Goal: Communication & Community: Answer question/provide support

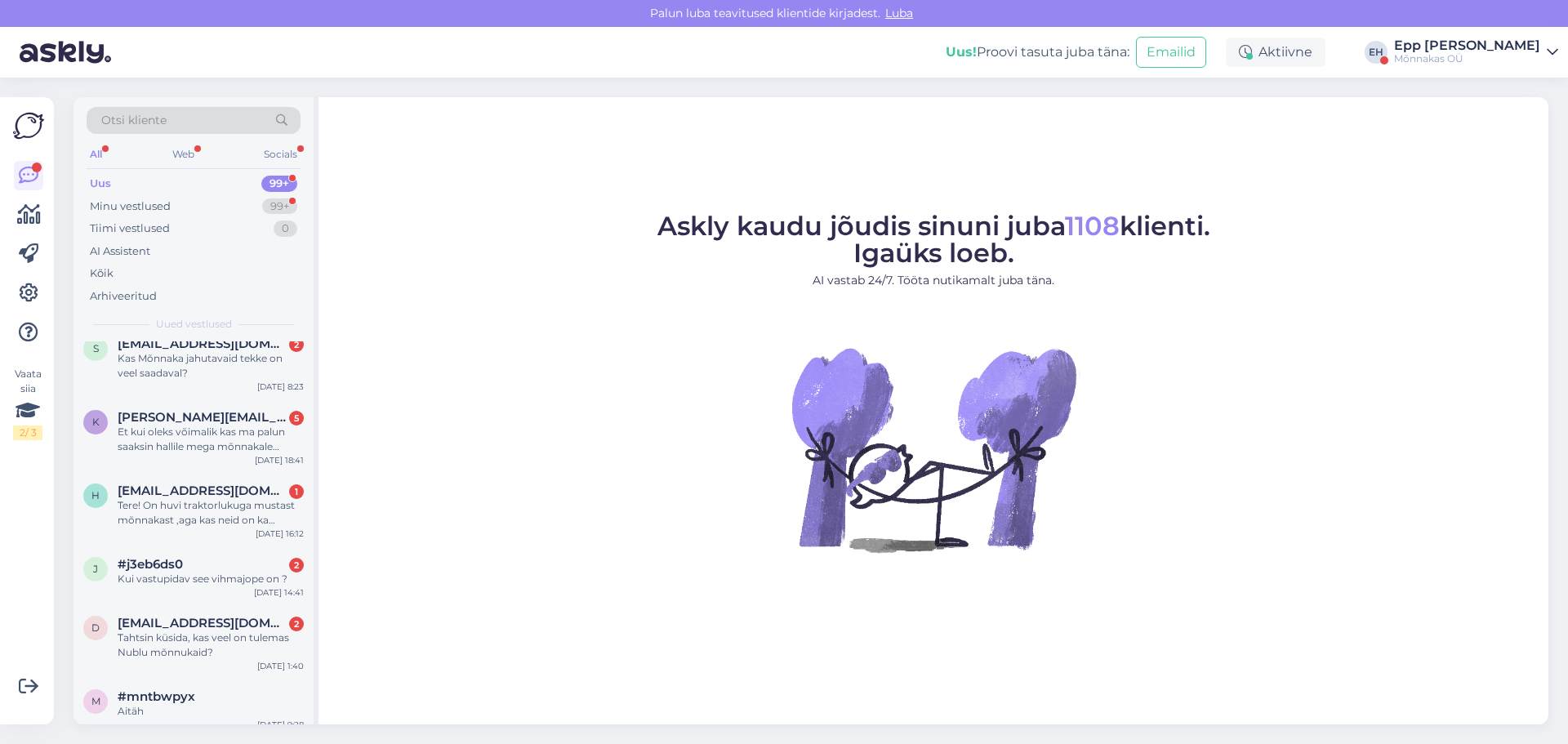
scroll to position [326, 0]
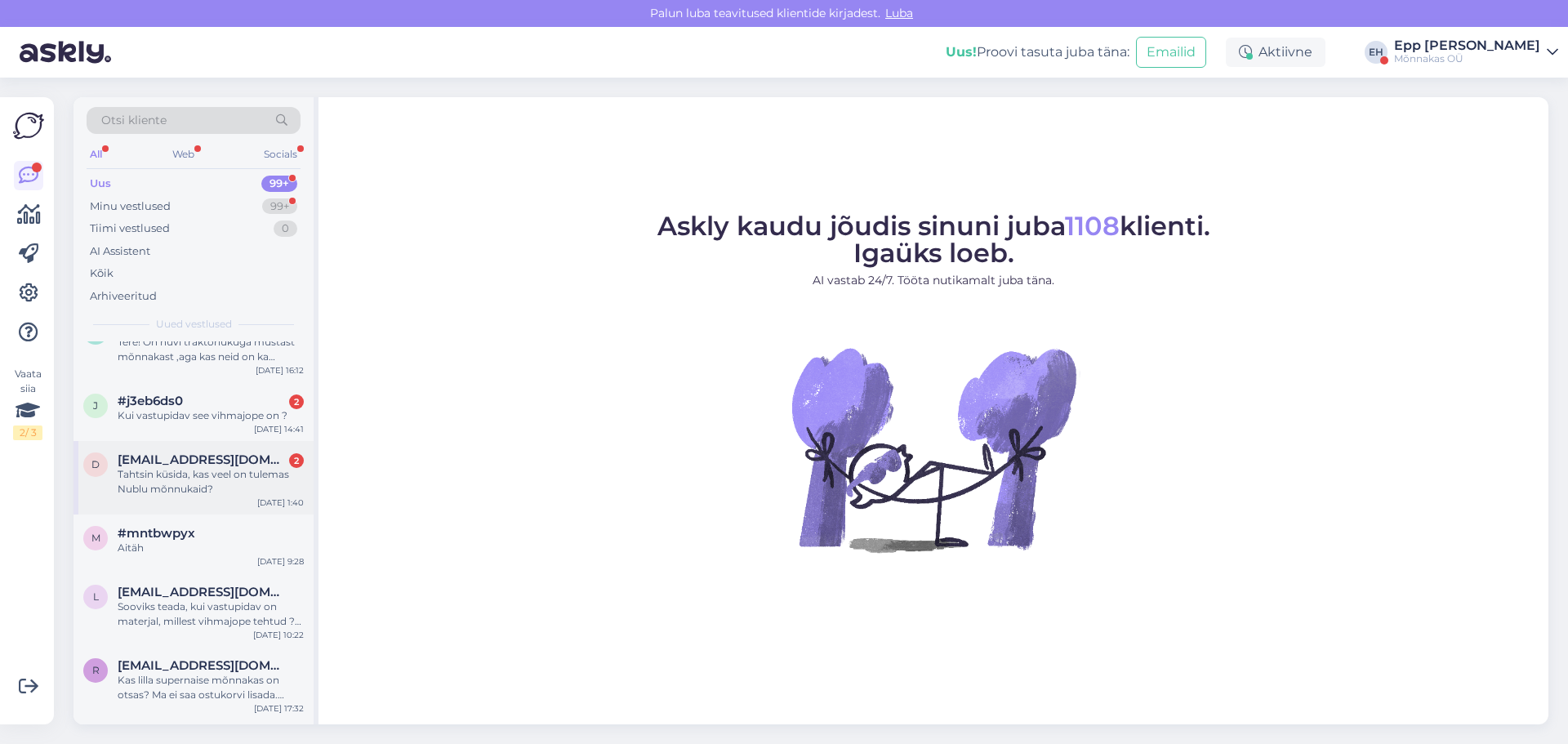
click at [168, 456] on span "[EMAIL_ADDRESS][DOMAIN_NAME]" at bounding box center [202, 460] width 170 height 15
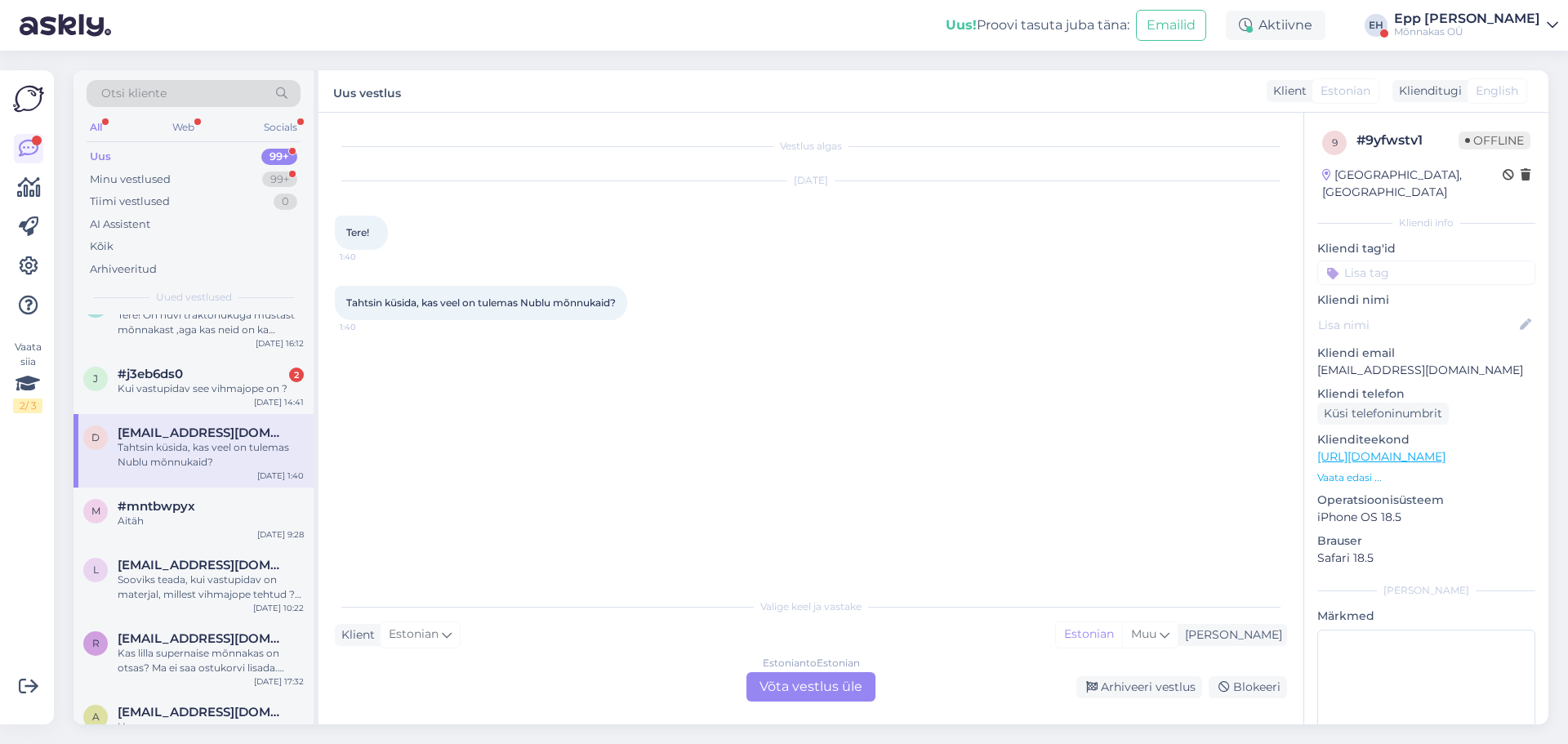
click at [830, 690] on div "Estonian to Estonian Võta vestlus üle" at bounding box center [811, 687] width 129 height 30
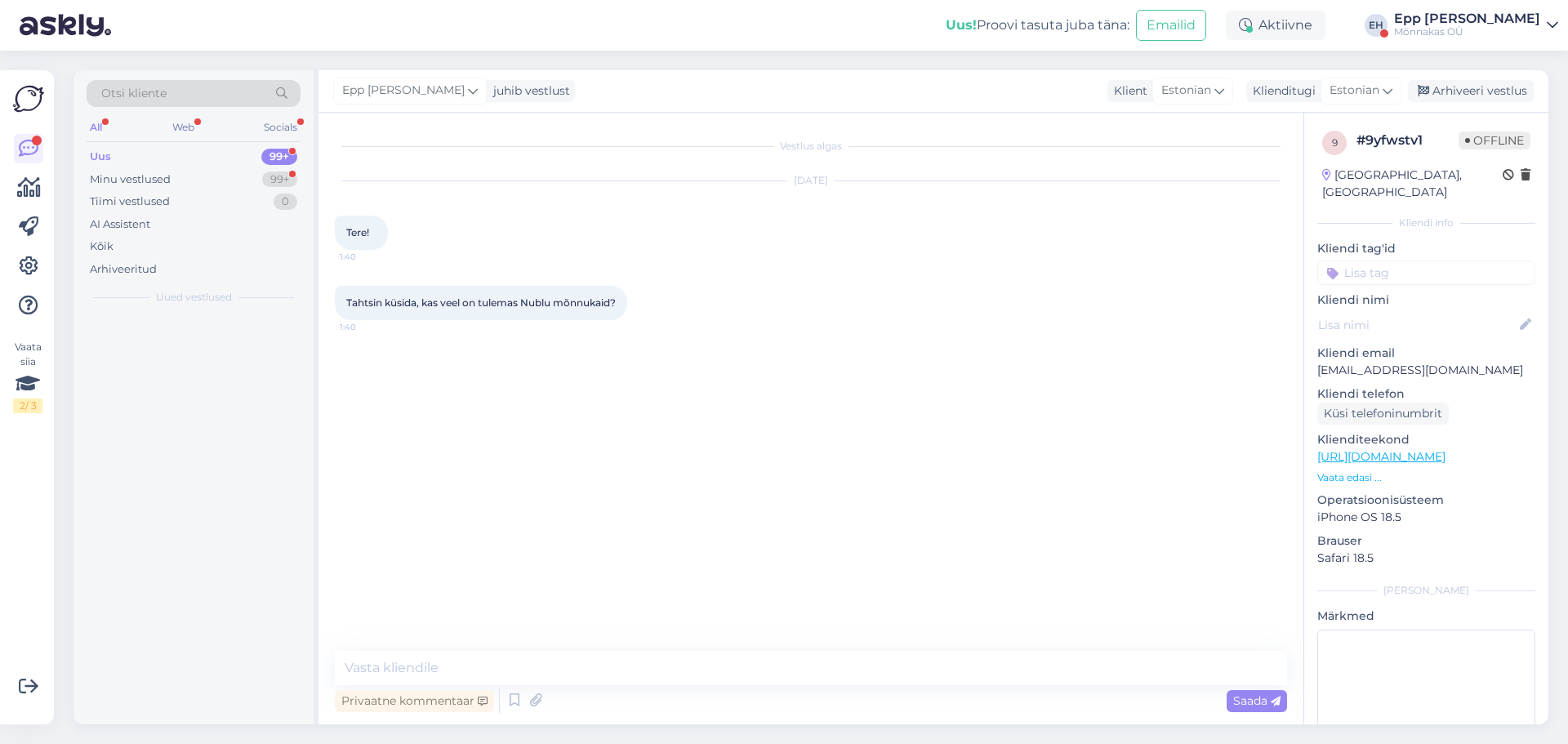
scroll to position [0, 0]
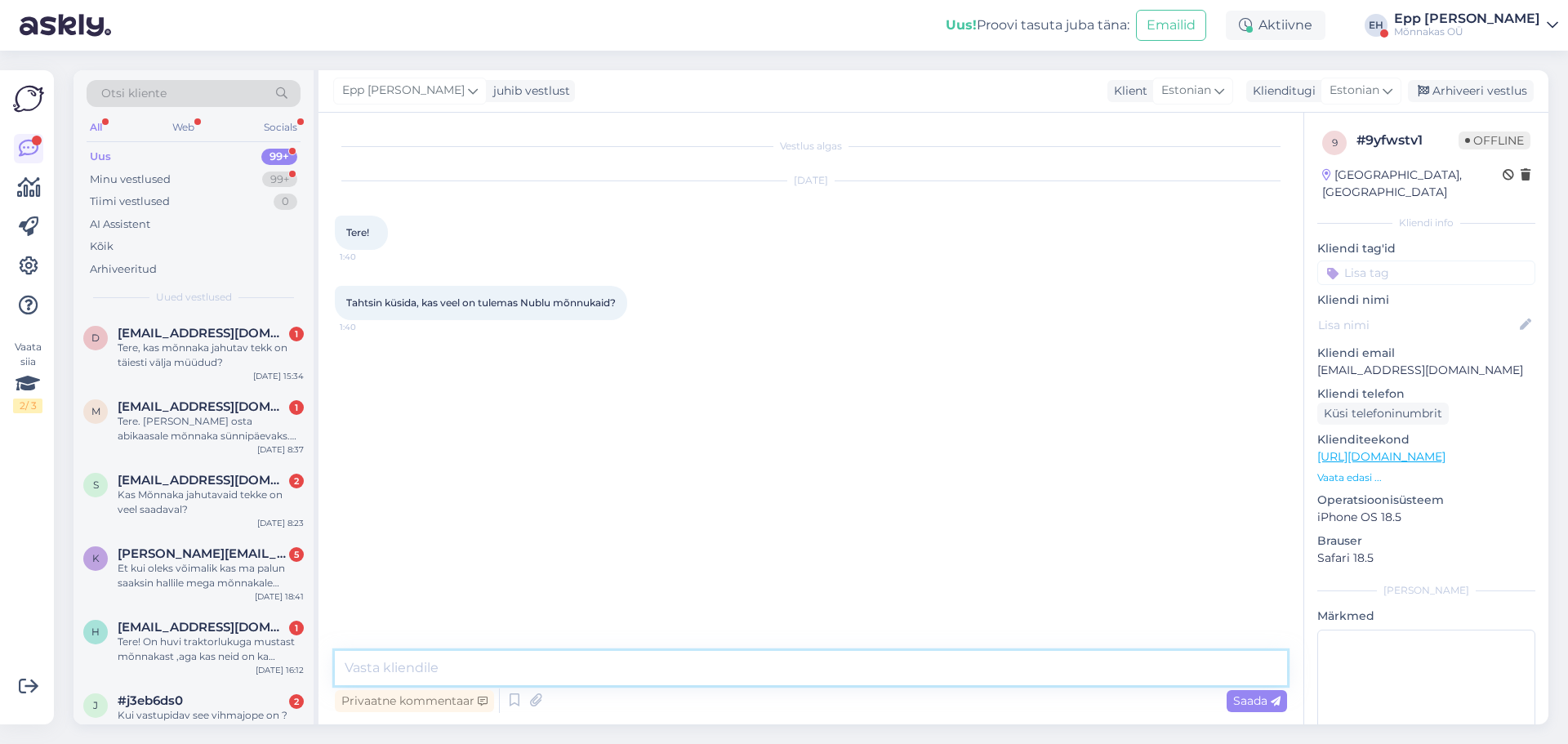
click at [716, 670] on textarea at bounding box center [811, 668] width 953 height 34
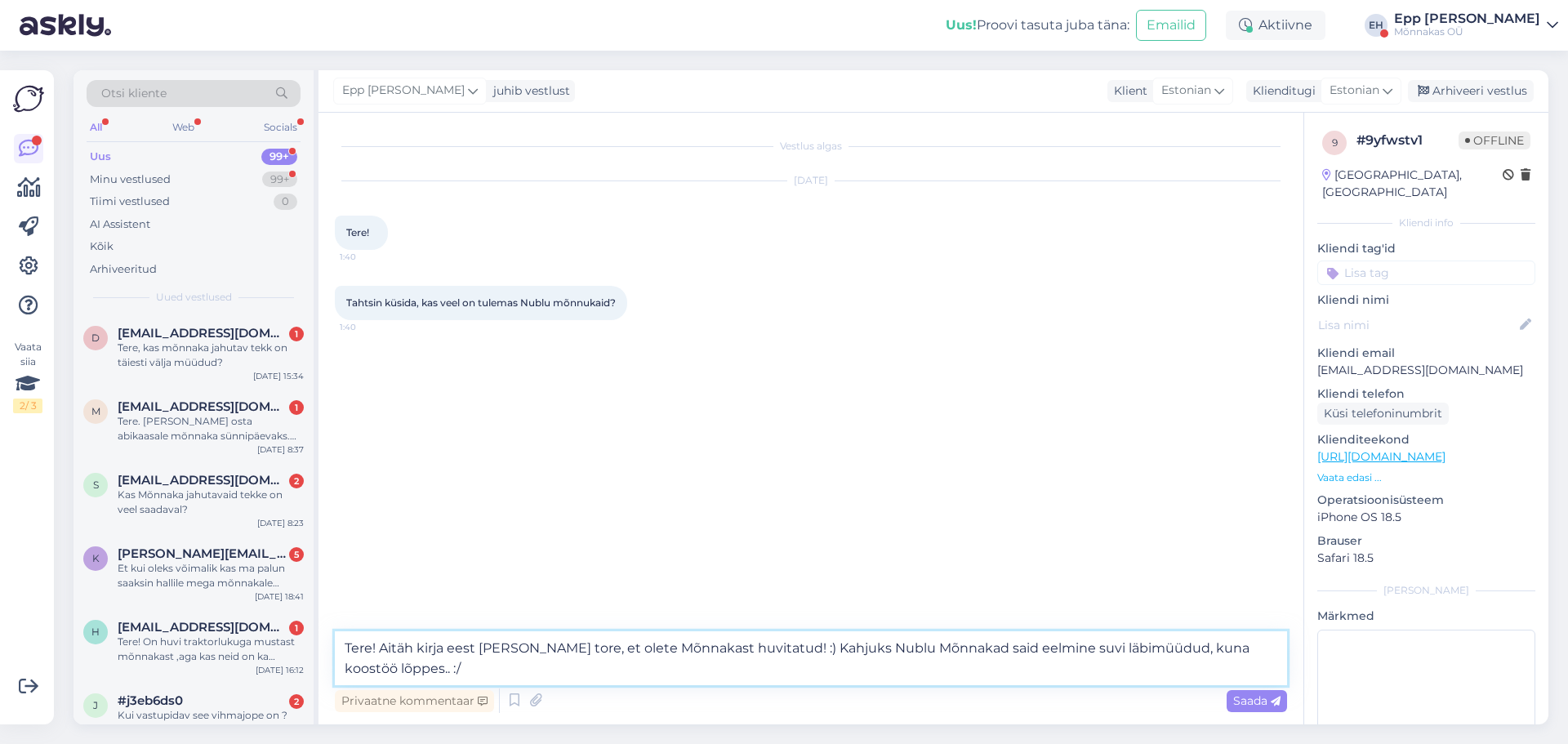
type textarea "Tere! Aitäh kirja eest [PERSON_NAME] tore, et olete Mõnnakast huvitatud! :) Kah…"
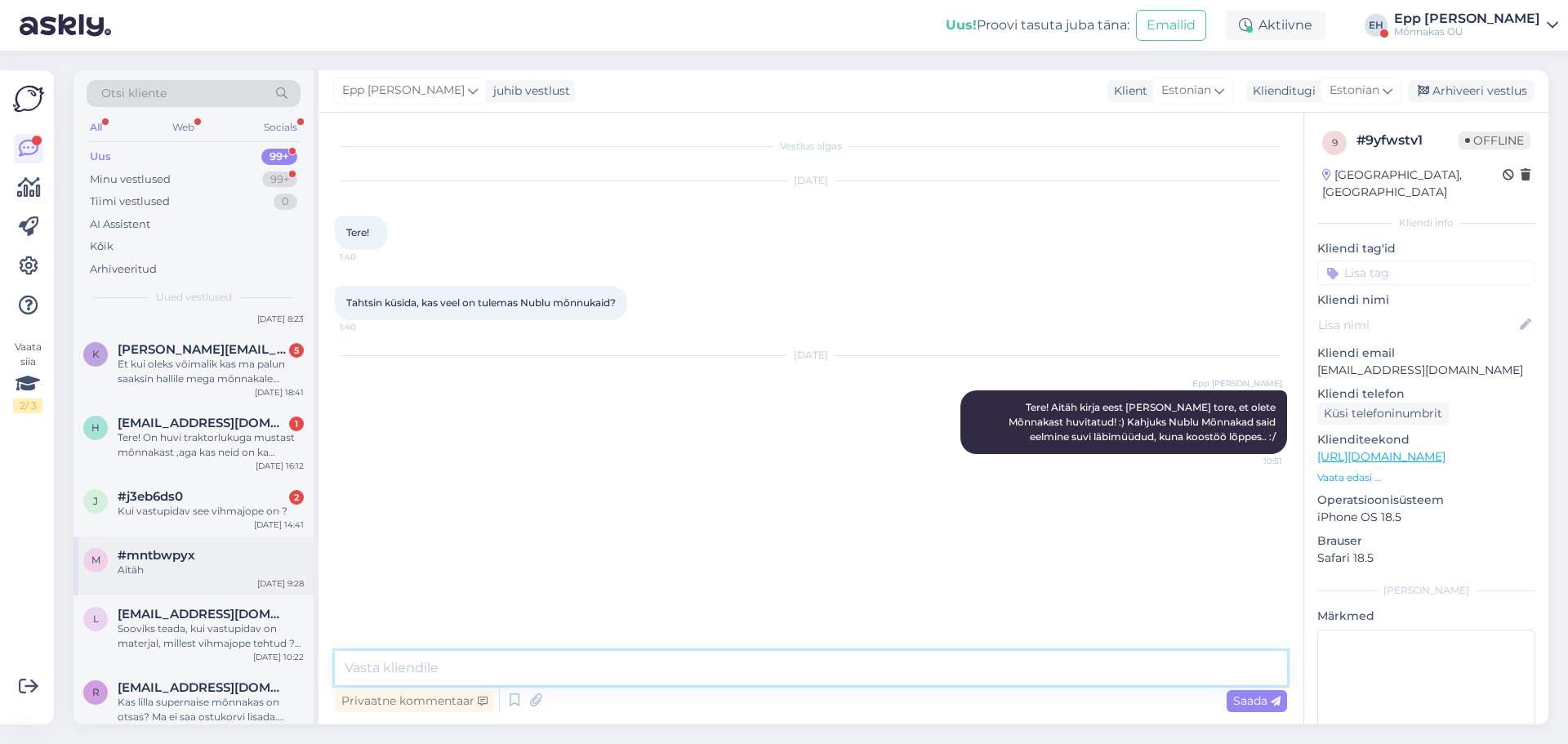
scroll to position [245, 0]
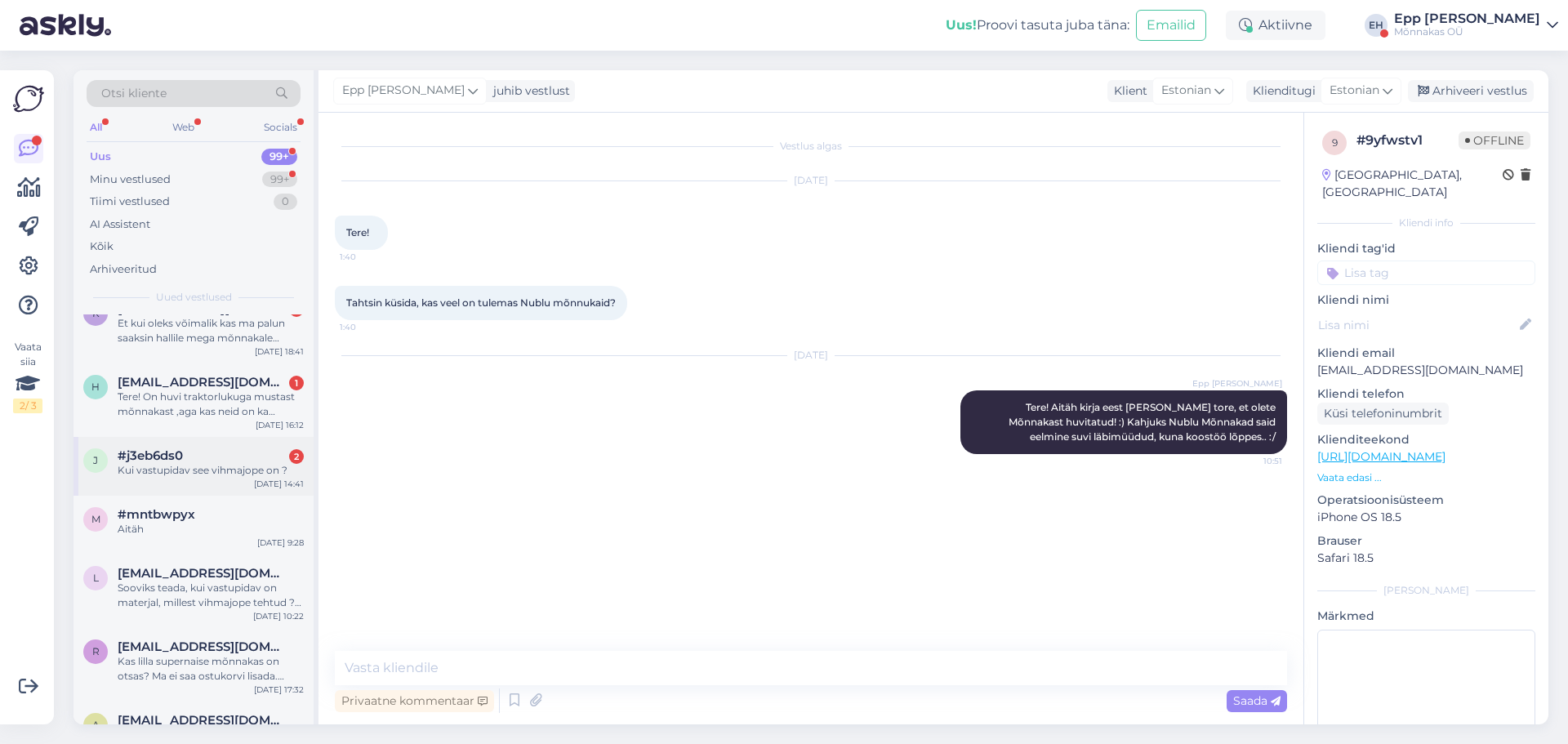
click at [229, 475] on div "Kui vastupidav see vihmajope on ?" at bounding box center [211, 471] width 186 height 15
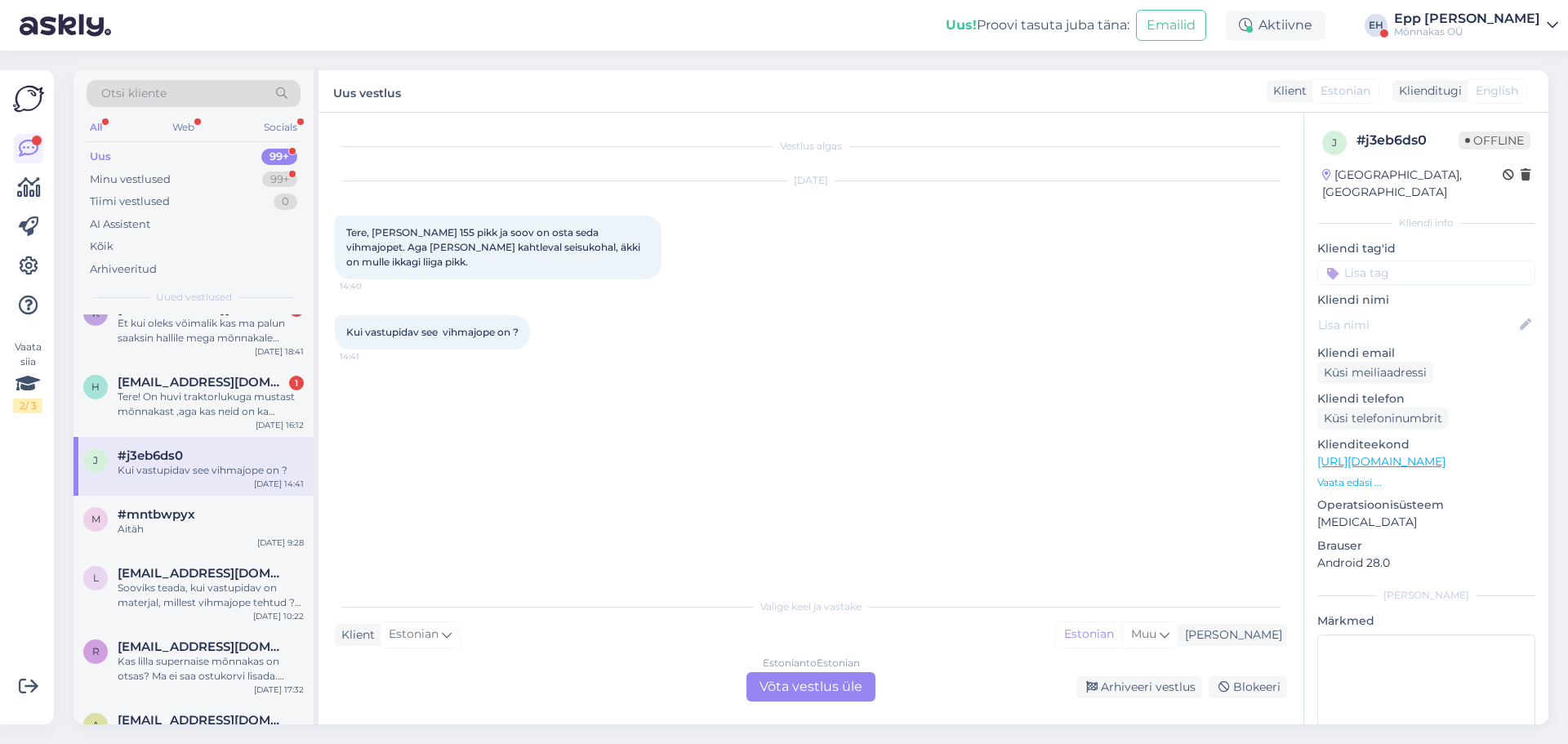
click at [812, 688] on div "Estonian to Estonian Võta vestlus üle" at bounding box center [811, 687] width 129 height 30
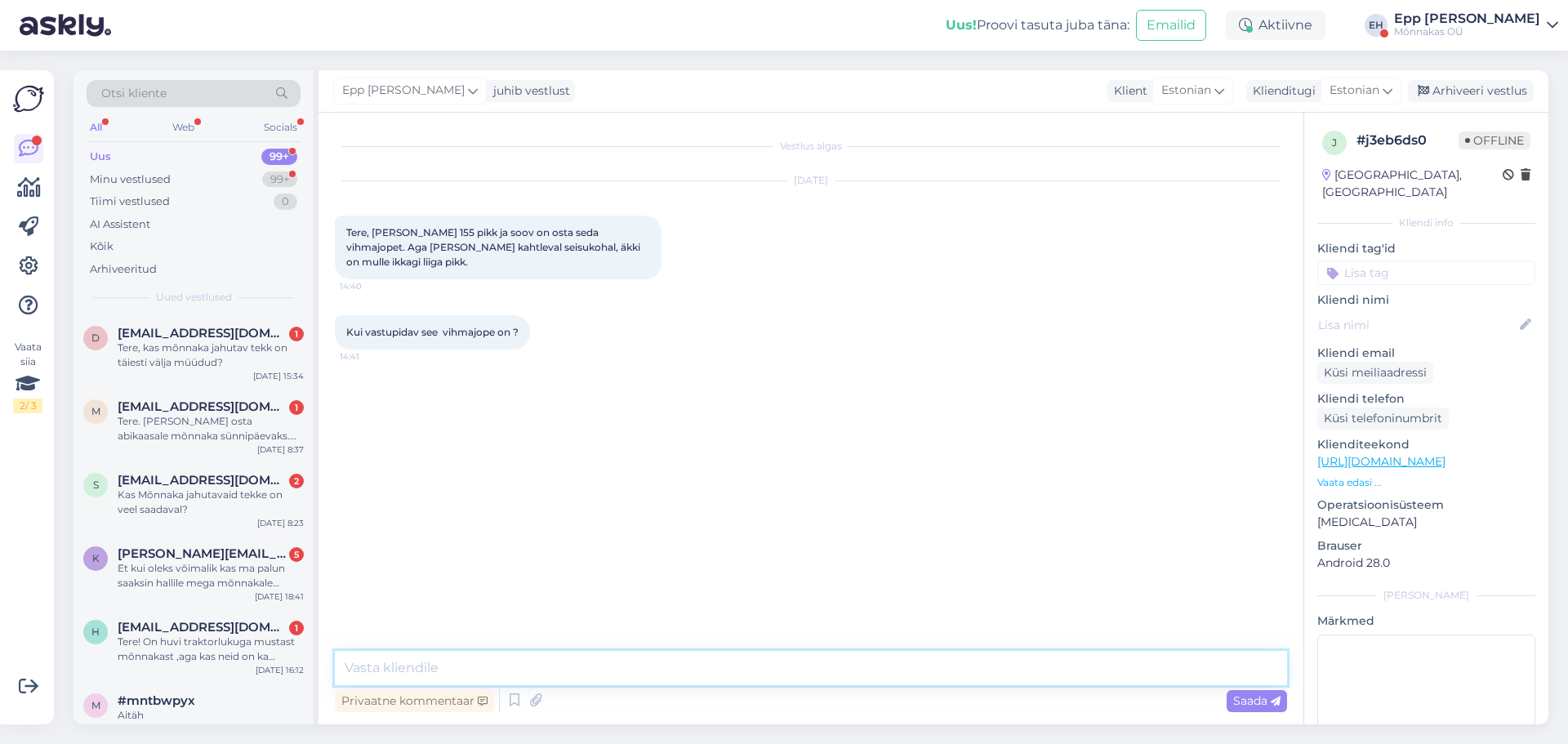
click at [685, 677] on textarea at bounding box center [811, 668] width 953 height 34
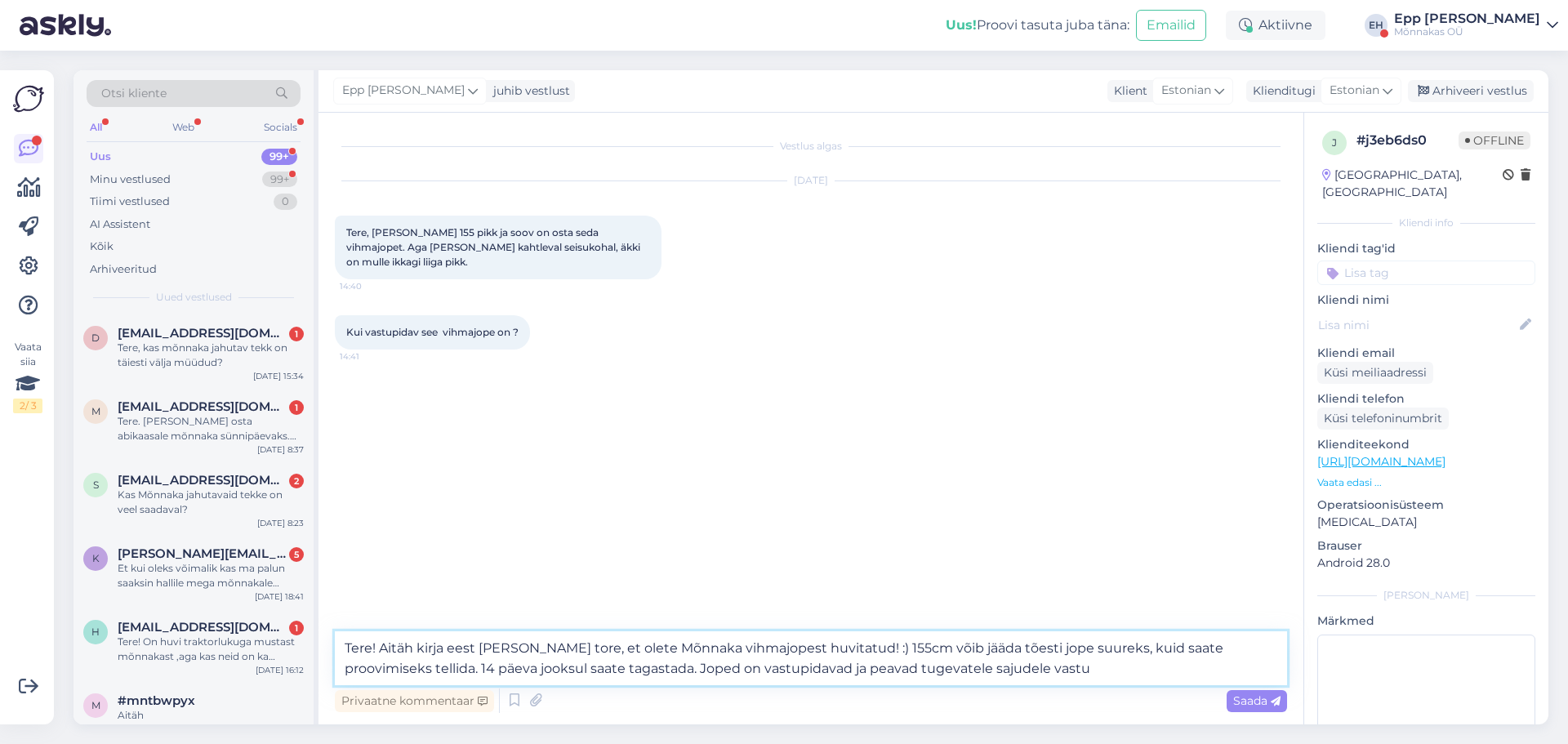
type textarea "Tere! Aitäh kirja eest [PERSON_NAME] tore, et olete Mõnnaka vihmajopest huvitat…"
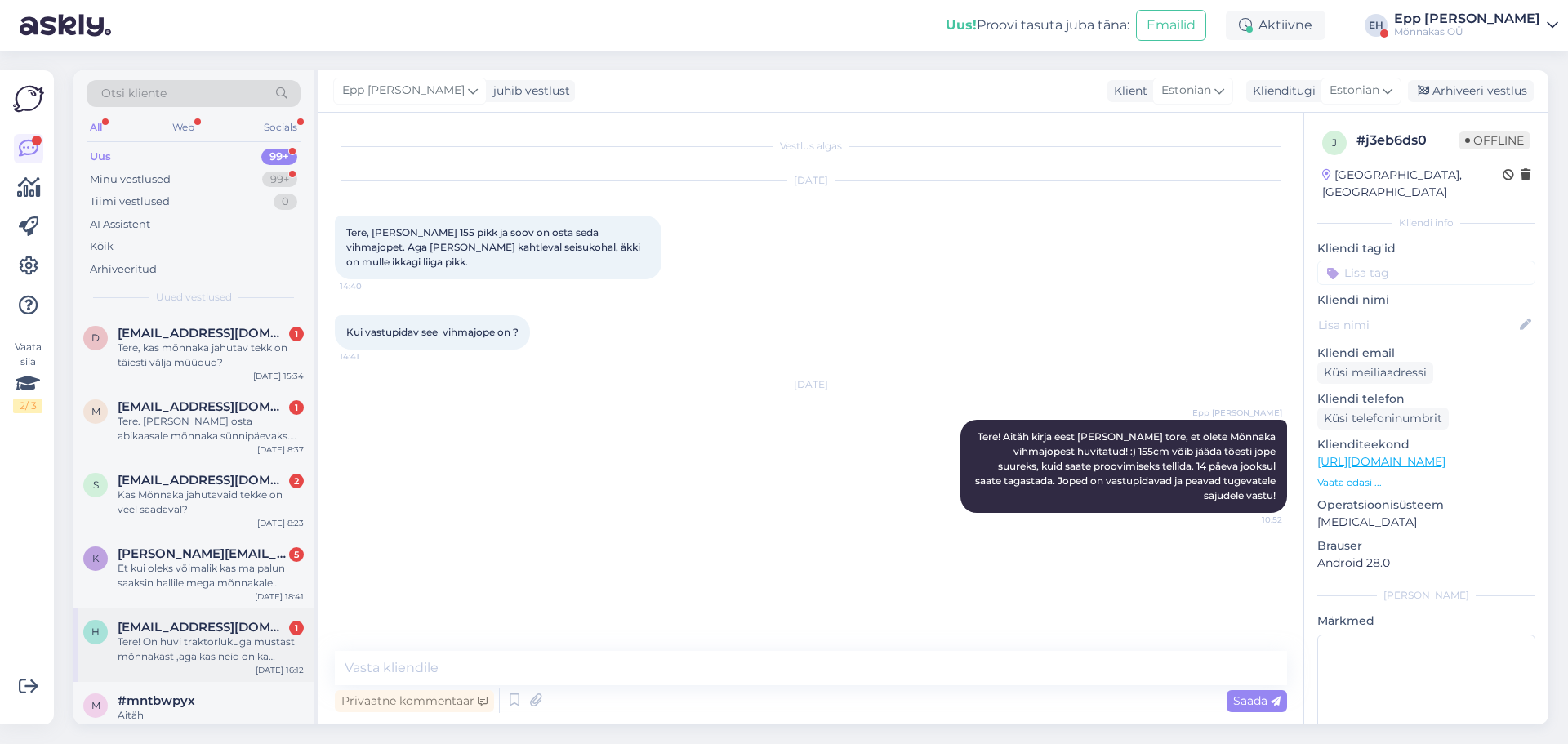
click at [227, 617] on div "h [PERSON_NAME][EMAIL_ADDRESS][DOMAIN_NAME] 1 Tere! On huvi traktorlukuga musta…" at bounding box center [194, 645] width 241 height 74
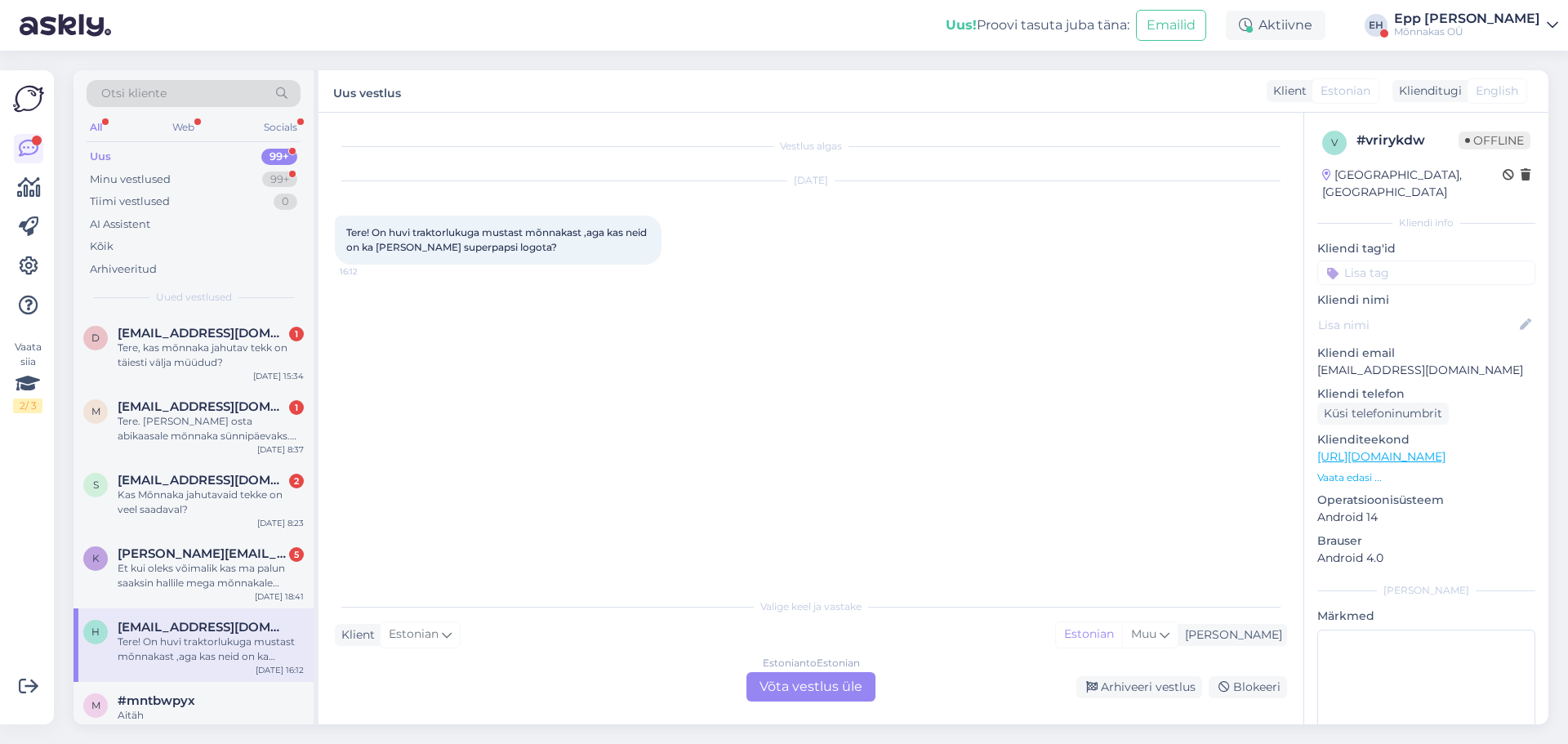
click at [819, 689] on div "Estonian to Estonian Võta vestlus üle" at bounding box center [811, 687] width 129 height 30
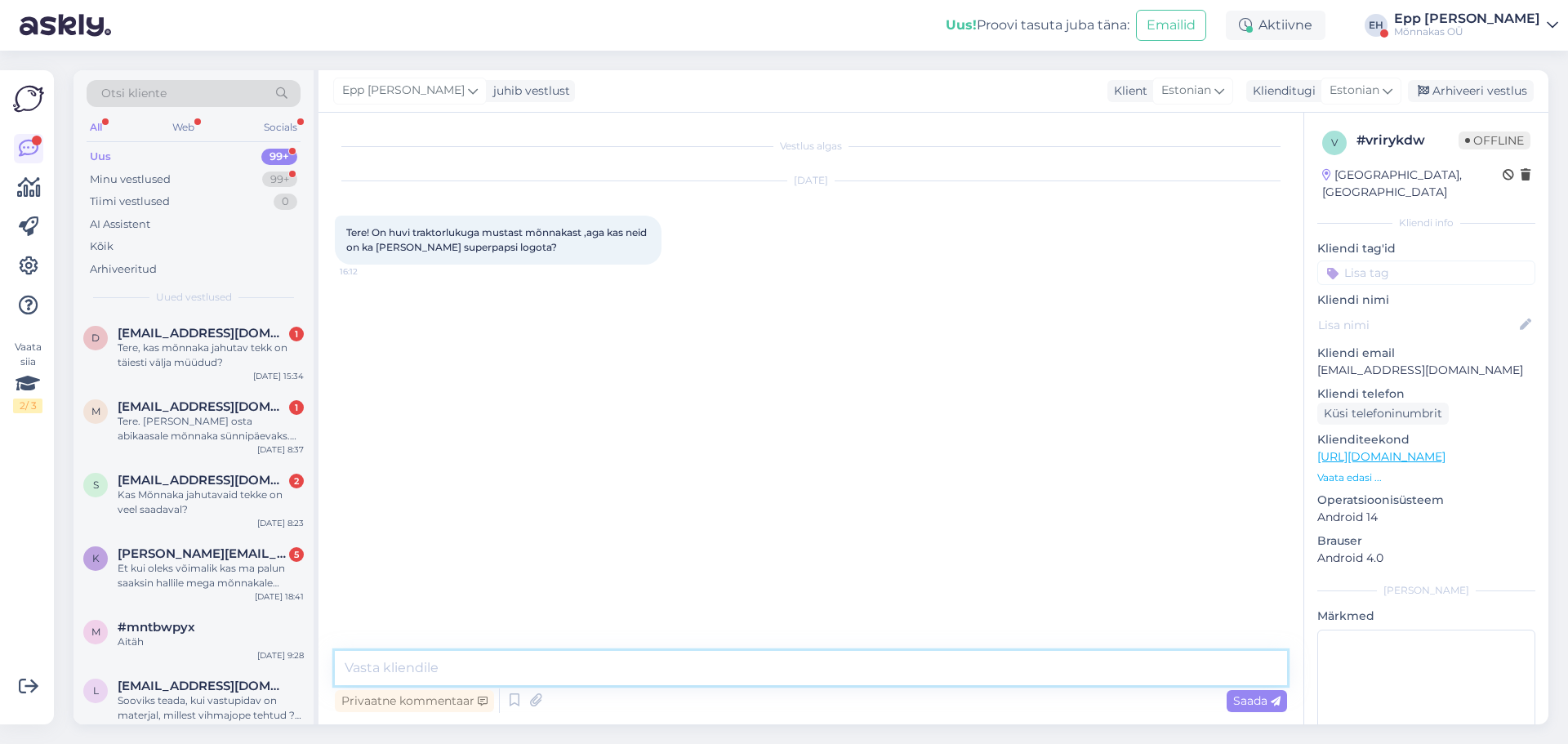
click at [750, 669] on textarea at bounding box center [811, 668] width 953 height 34
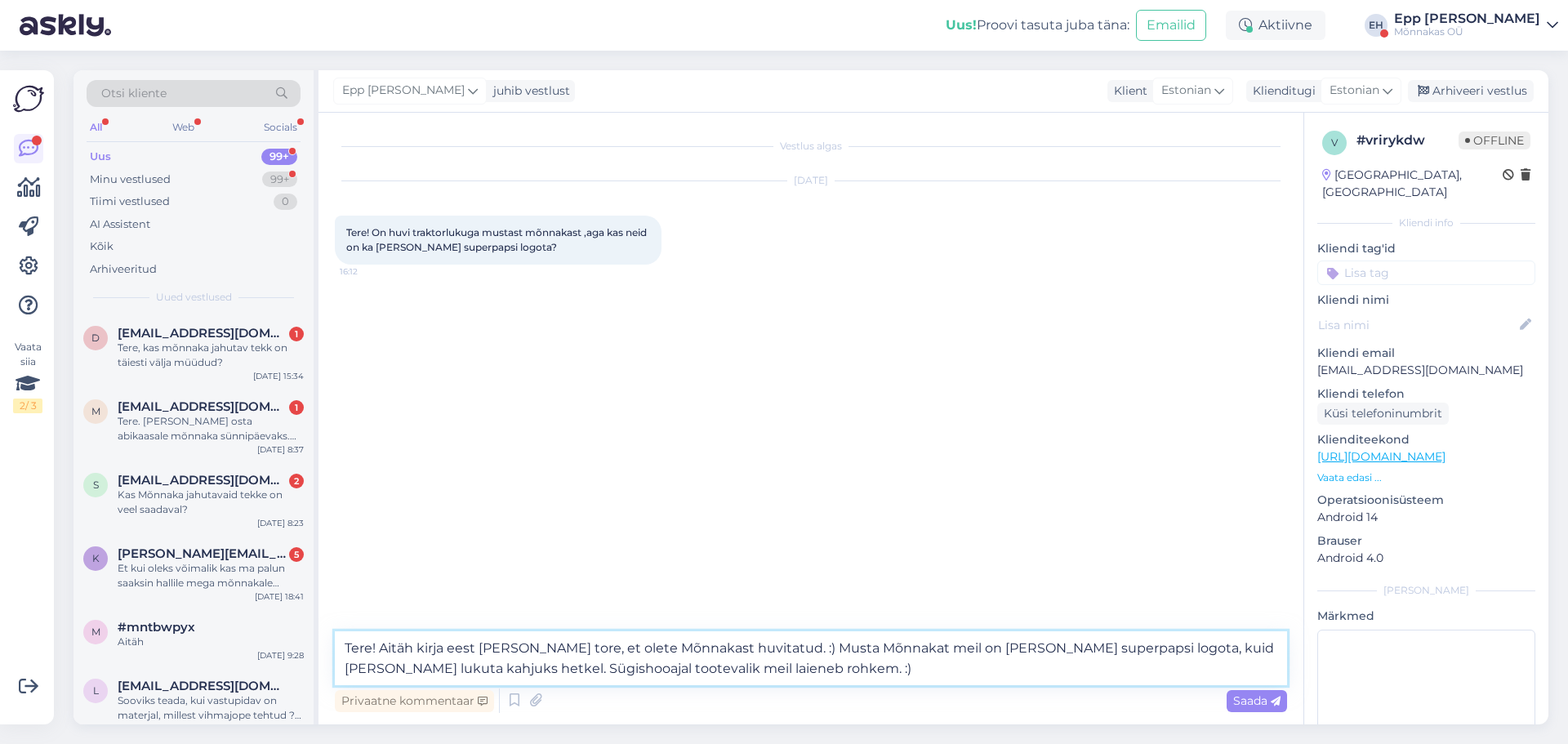
type textarea "Tere! Aitäh kirja eest [PERSON_NAME] tore, et olete Mõnnakast huvitatud. :) Mus…"
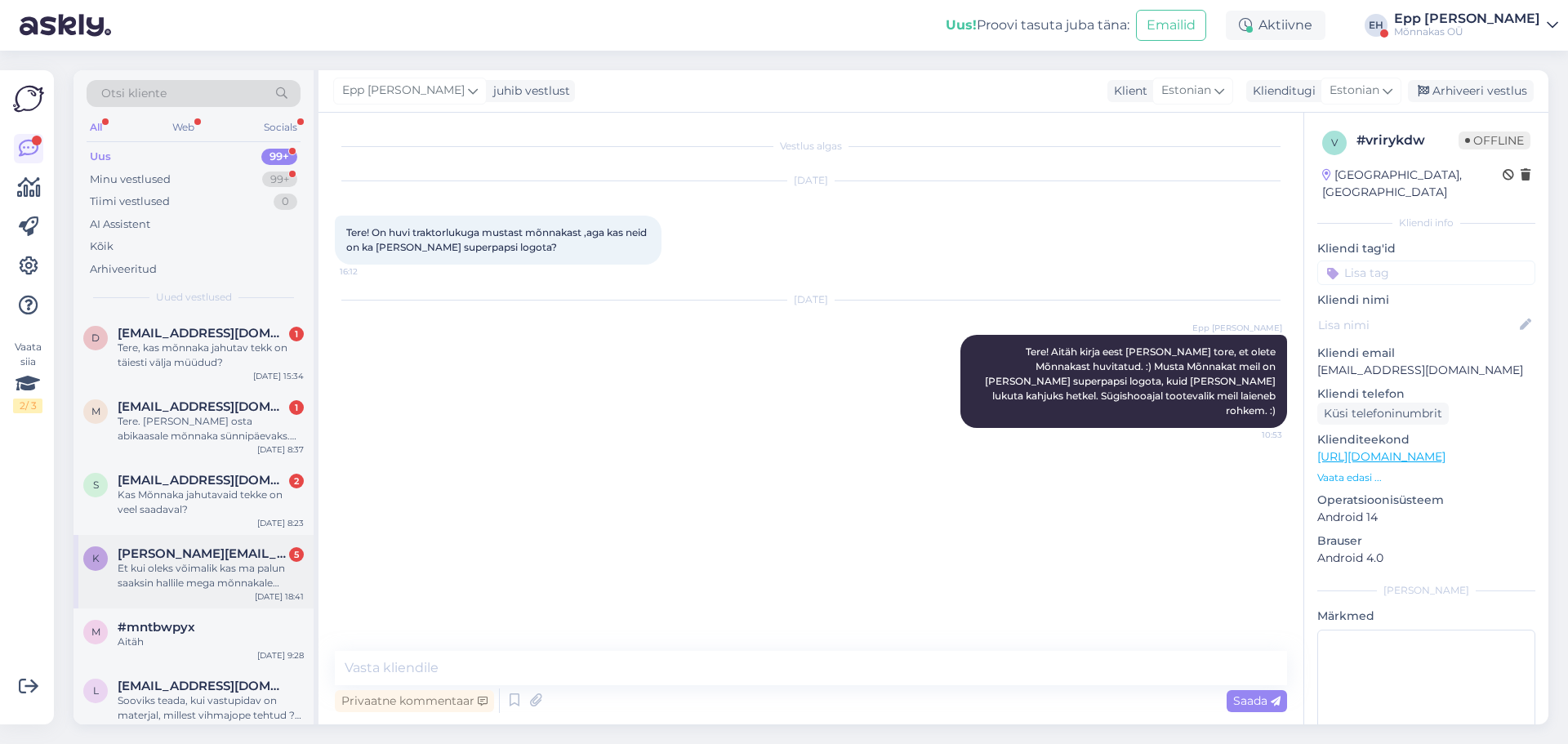
click at [211, 564] on div "Et kui oleks võimalik kas ma palun saaksin hallile mega mõnnakale soodus koodi" at bounding box center [211, 576] width 186 height 30
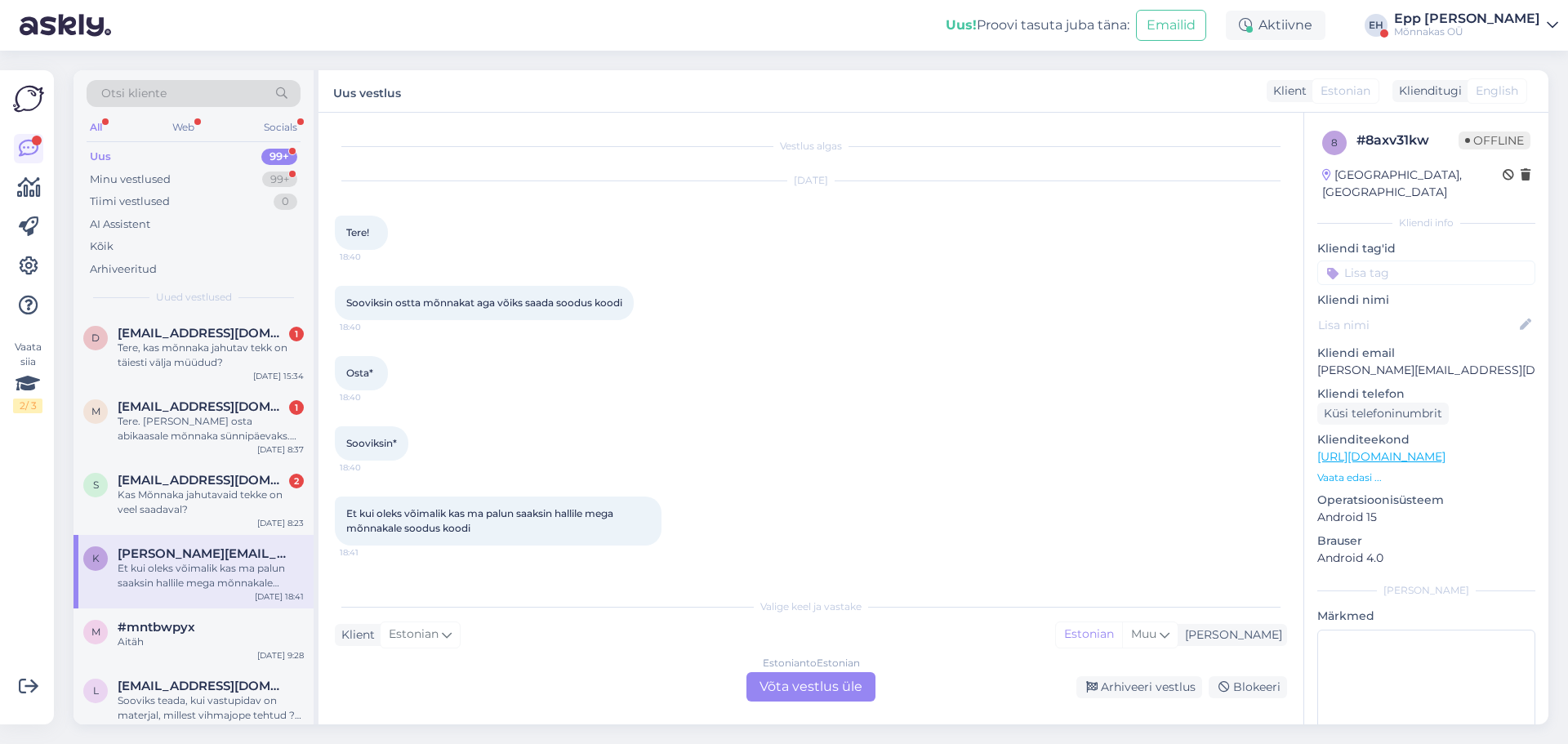
click at [854, 692] on div "Estonian to Estonian Võta vestlus üle" at bounding box center [811, 687] width 129 height 30
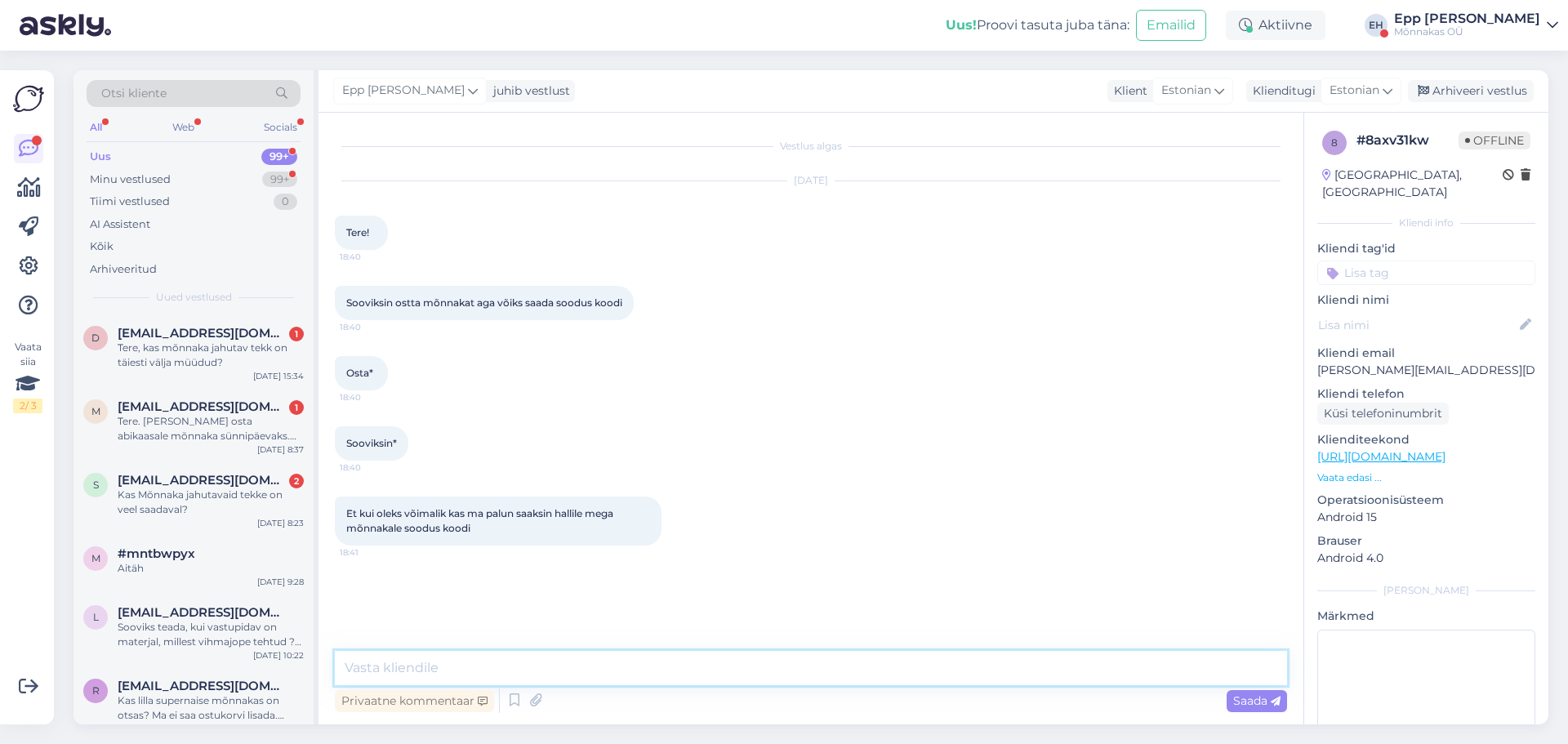
click at [703, 653] on textarea at bounding box center [811, 668] width 953 height 34
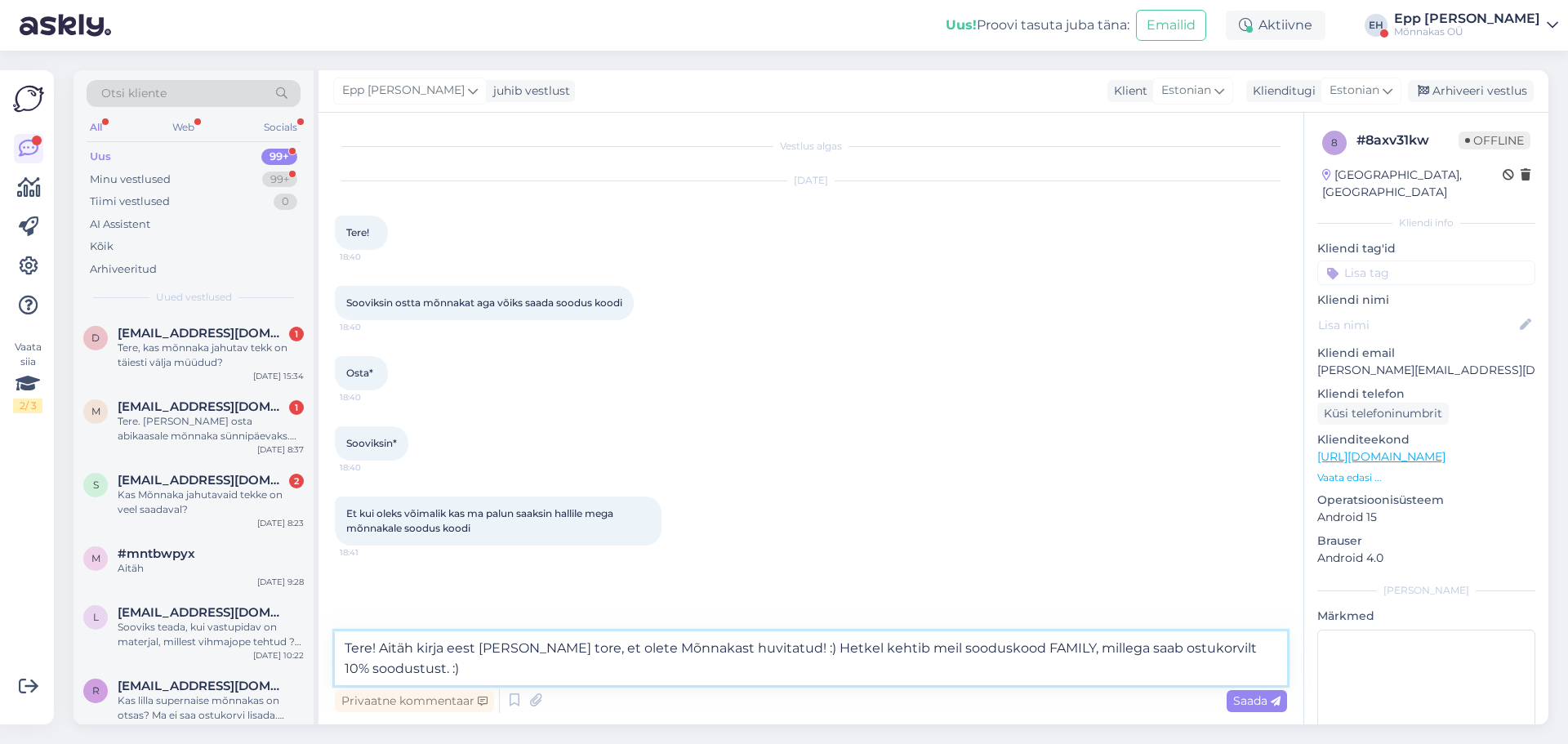
type textarea "Tere! Aitäh kirja eest [PERSON_NAME] tore, et olete Mõnnakast huvitatud! :) Het…"
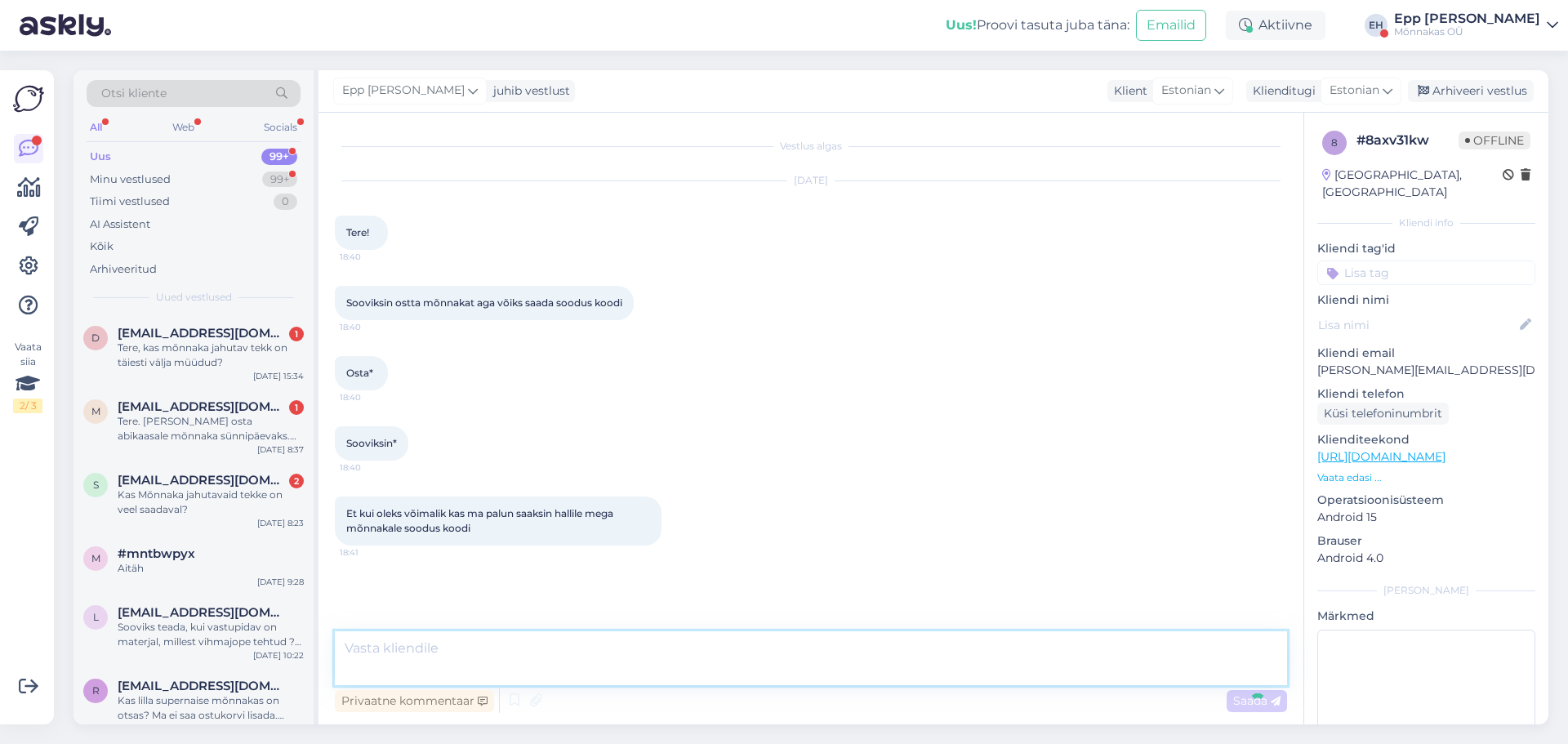
scroll to position [62, 0]
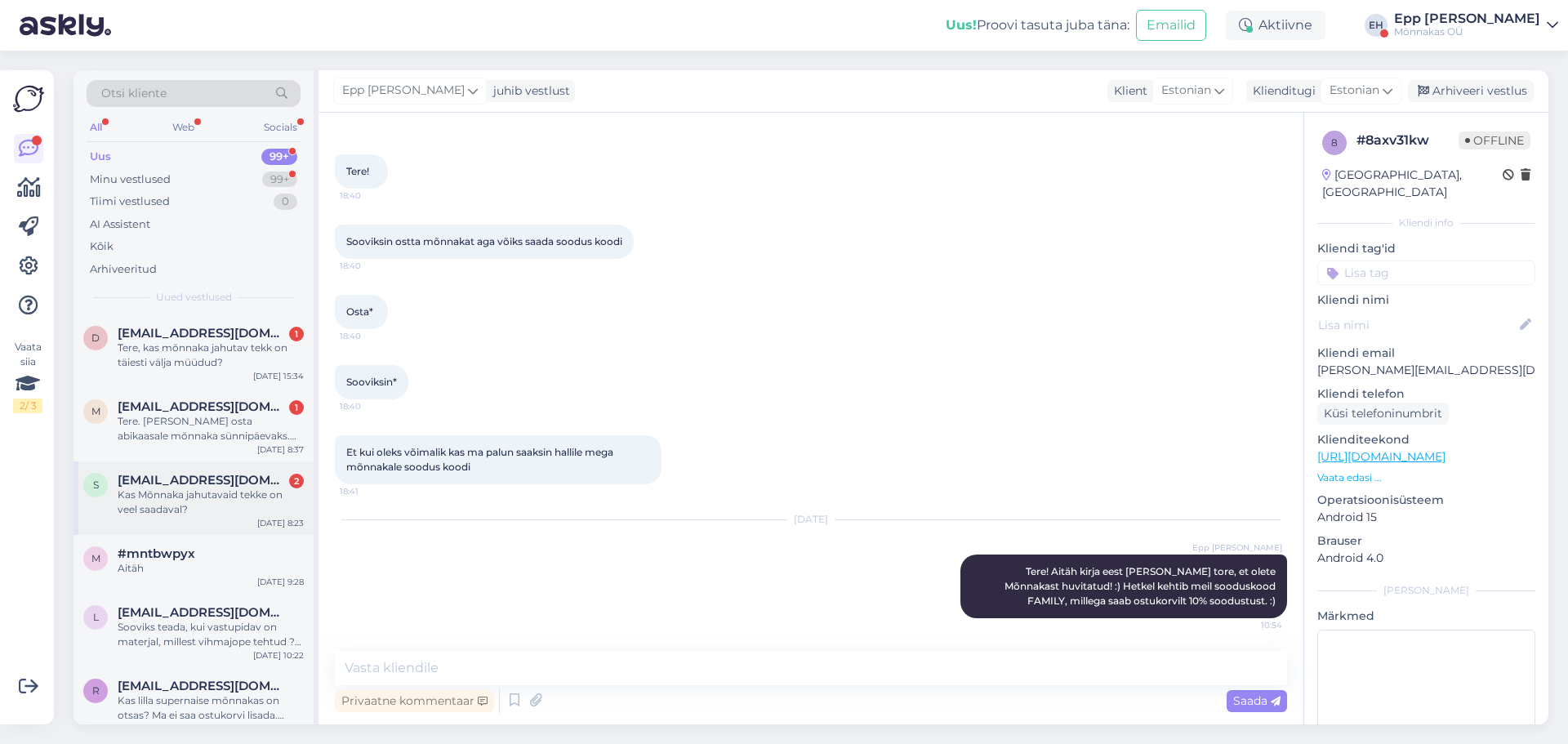
click at [227, 493] on div "Kas Mõnnaka jahutavaid tekke on veel saadaval?" at bounding box center [211, 503] width 186 height 30
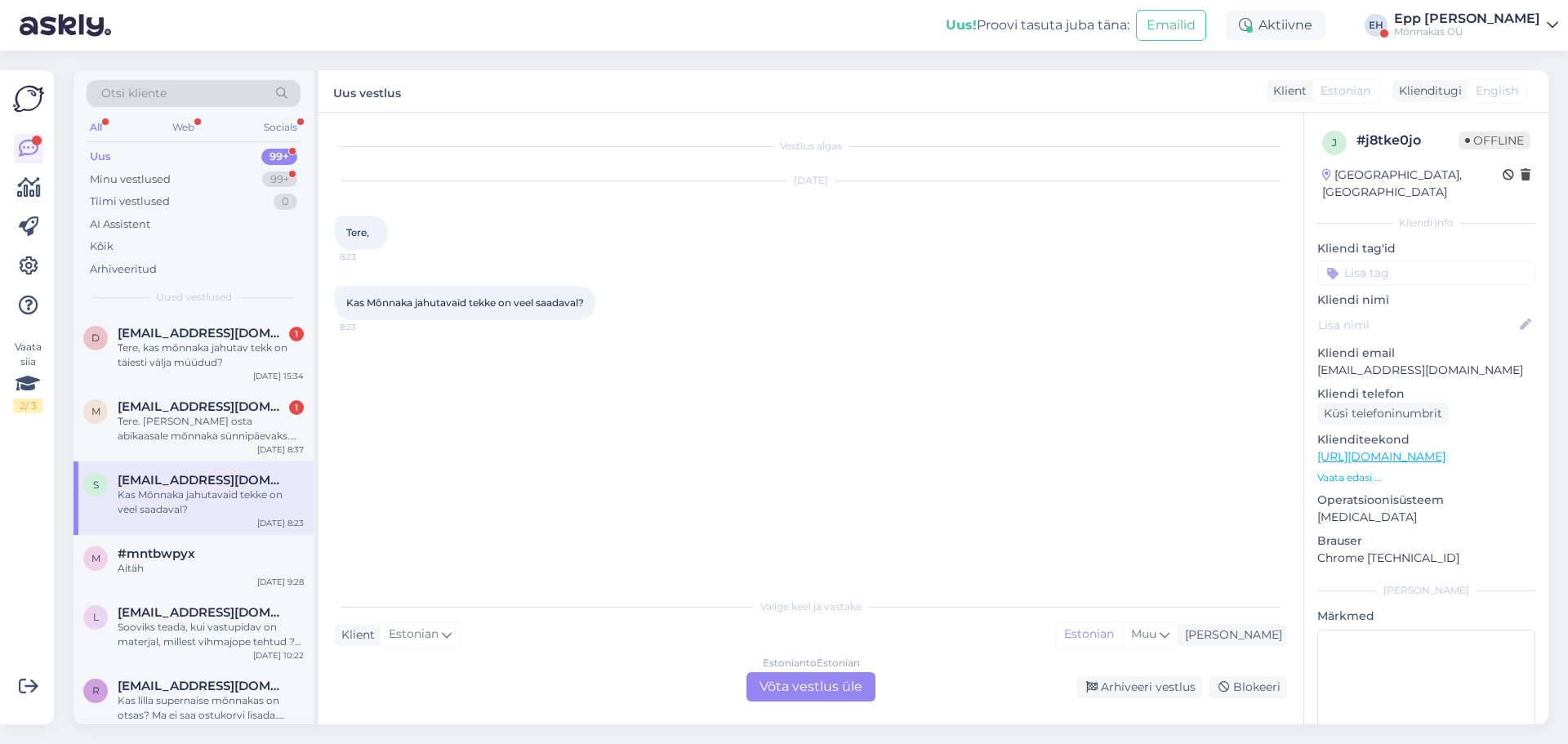
click at [763, 687] on div "Estonian to Estonian Võta vestlus üle" at bounding box center [811, 687] width 129 height 30
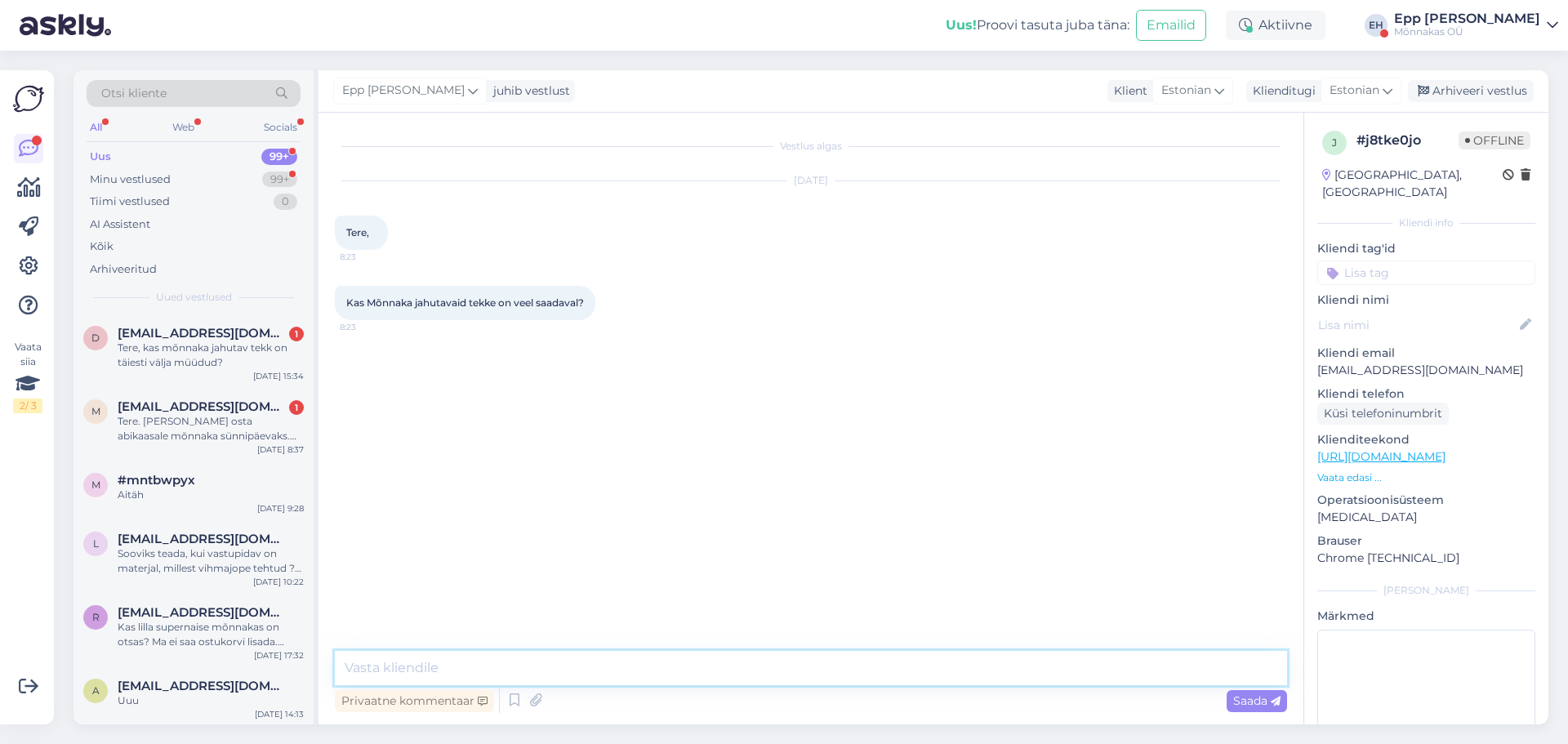
click at [665, 664] on textarea at bounding box center [811, 668] width 953 height 34
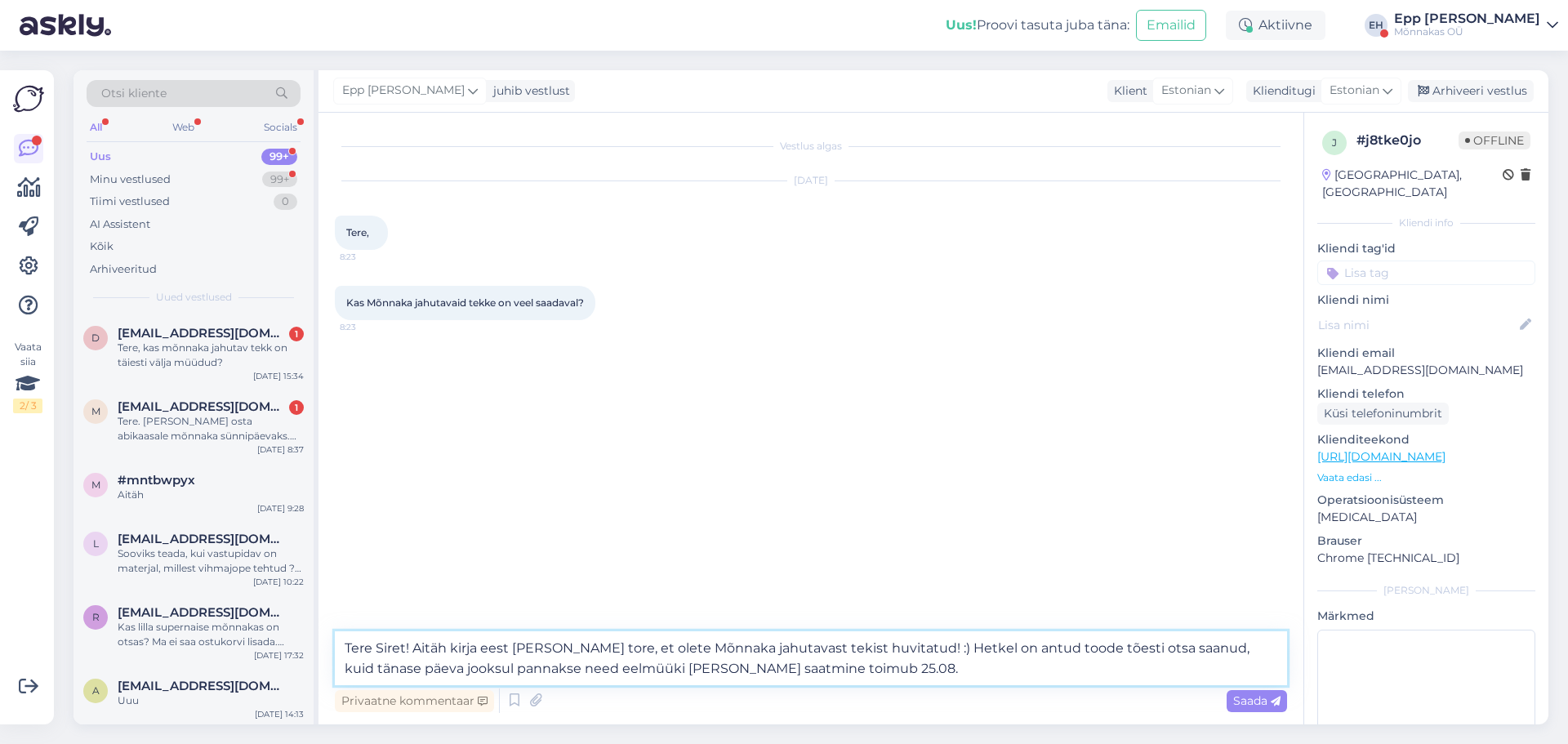
type textarea "Tere Siret! Aitäh kirja eest [PERSON_NAME] tore, et olete Mõnnaka jahutavast te…"
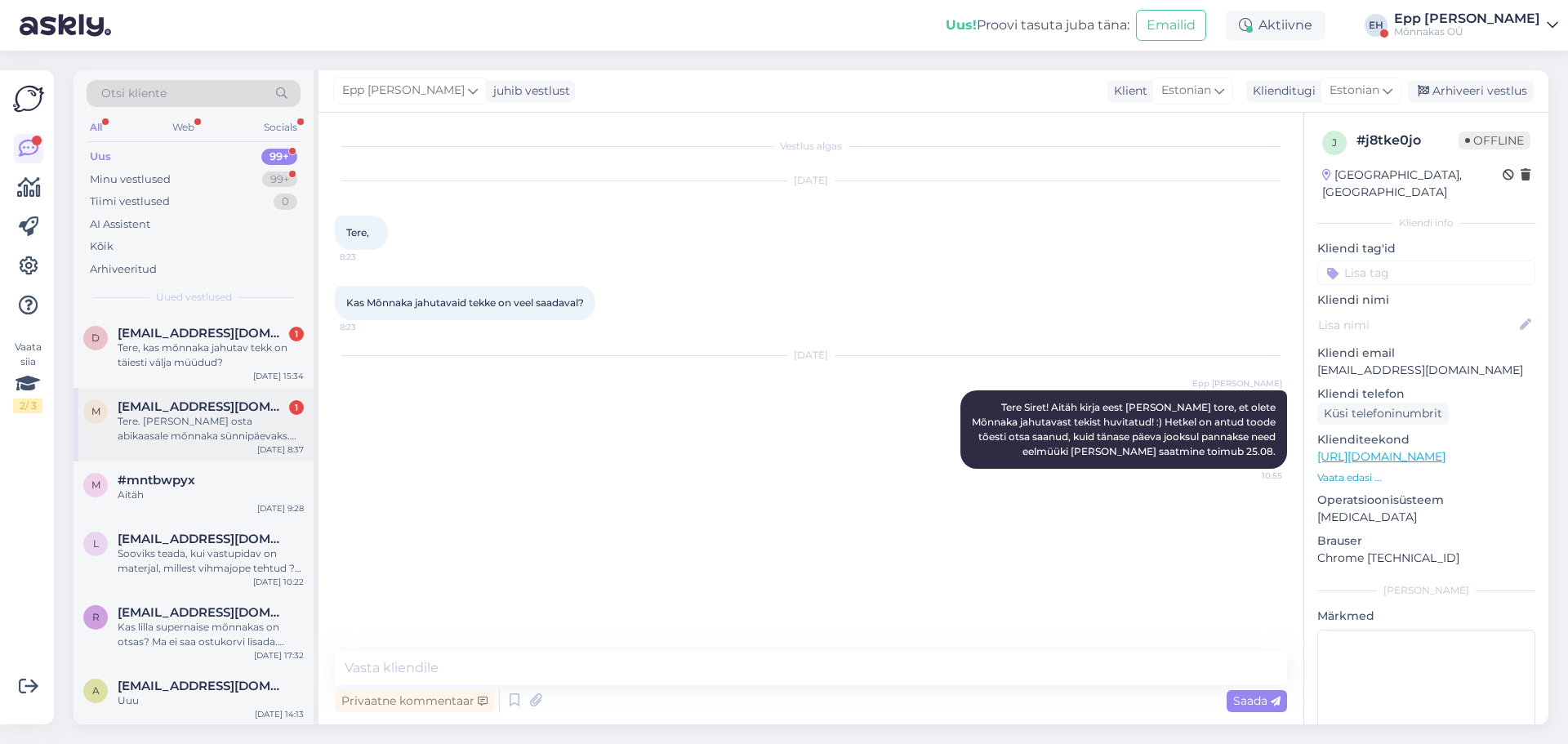
click at [234, 429] on div "Tere. [PERSON_NAME] osta abikaasale mõnnaka sünnipäevaks. Me elame Hollandis. K…" at bounding box center [211, 429] width 186 height 30
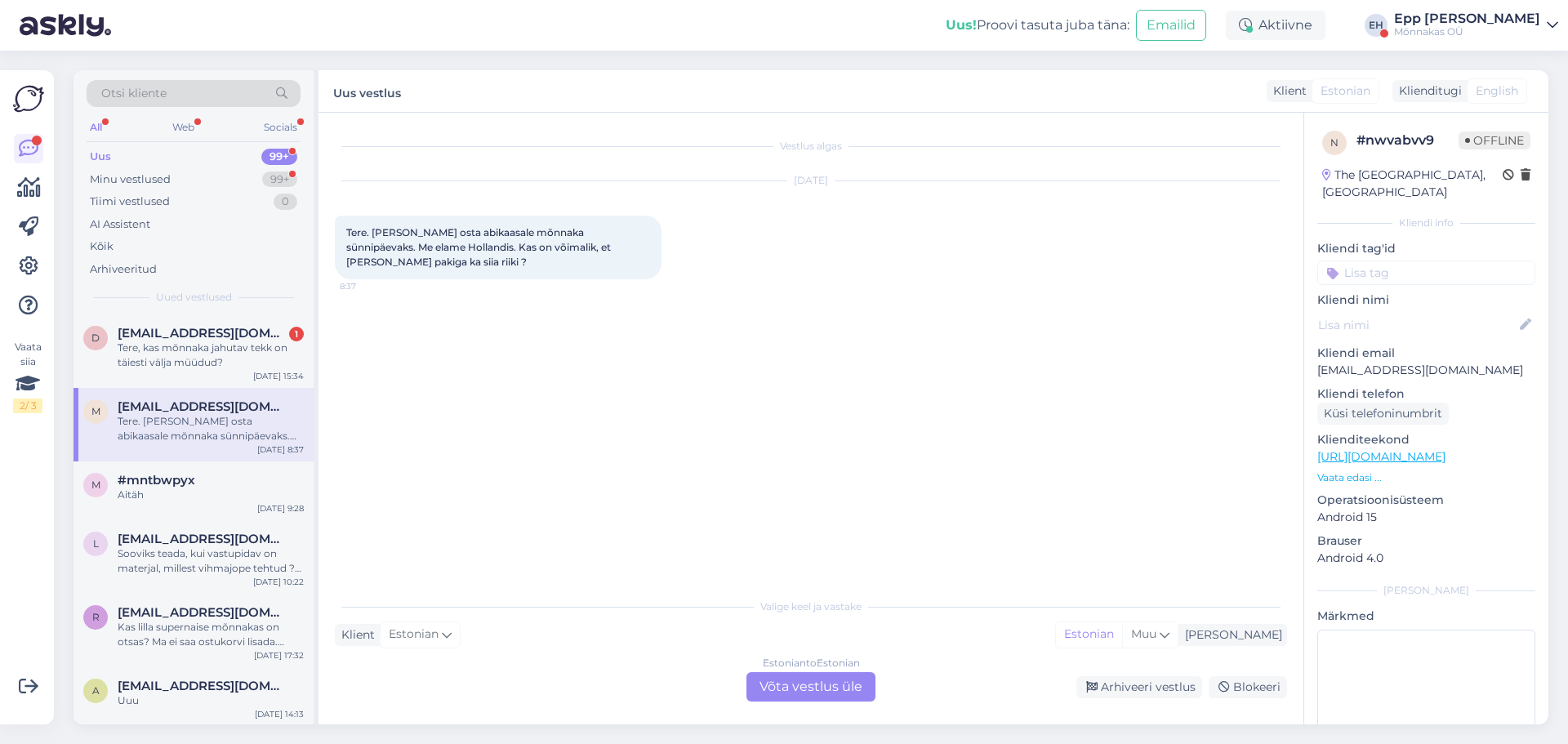
click at [799, 702] on div "Vestlus algas [DATE] Tere. [PERSON_NAME] osta abikaasale mõnnaka sünnipäevaks. …" at bounding box center [811, 419] width 985 height 612
click at [802, 697] on div "Estonian to Estonian Võta vestlus üle" at bounding box center [811, 687] width 129 height 30
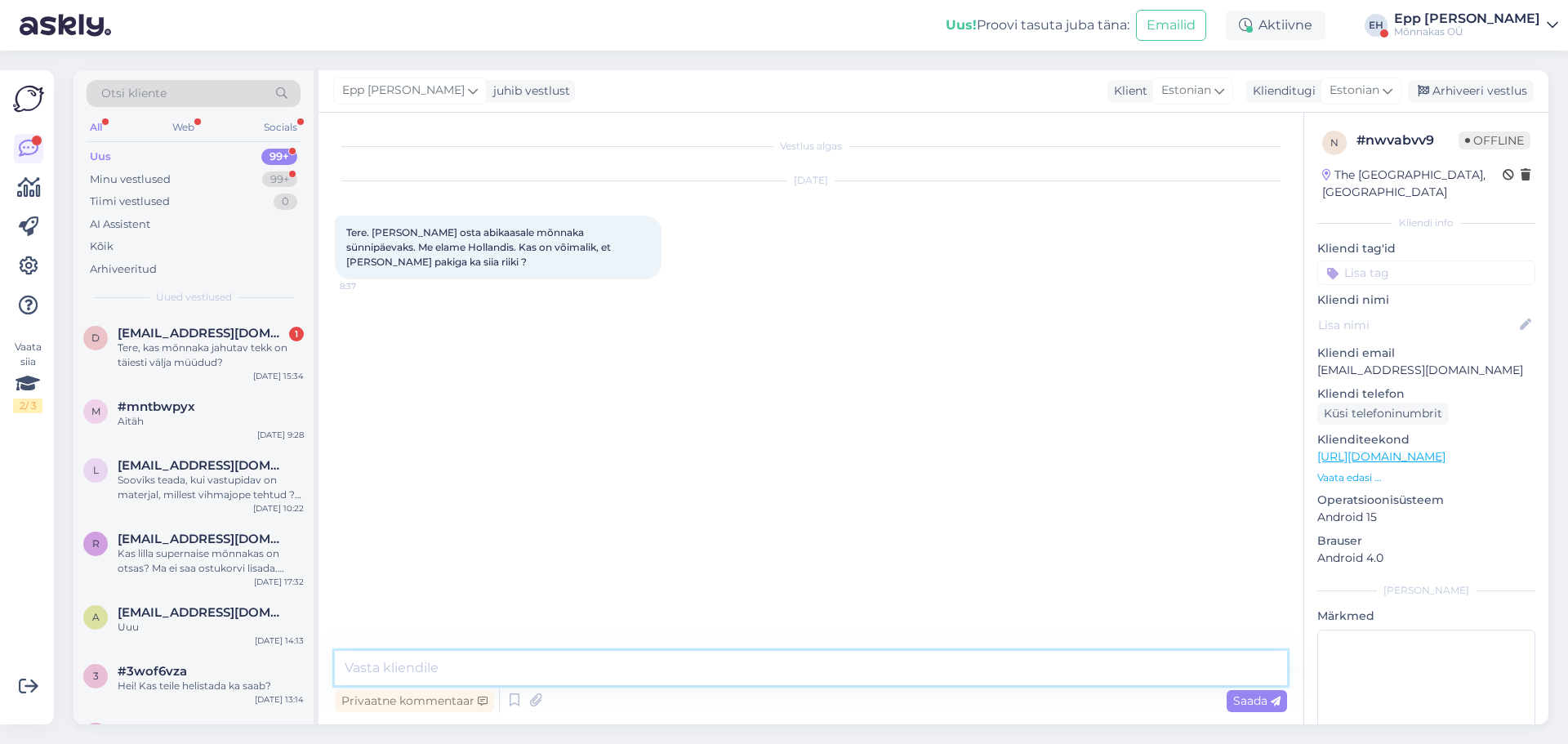
click at [676, 677] on textarea at bounding box center [811, 668] width 953 height 34
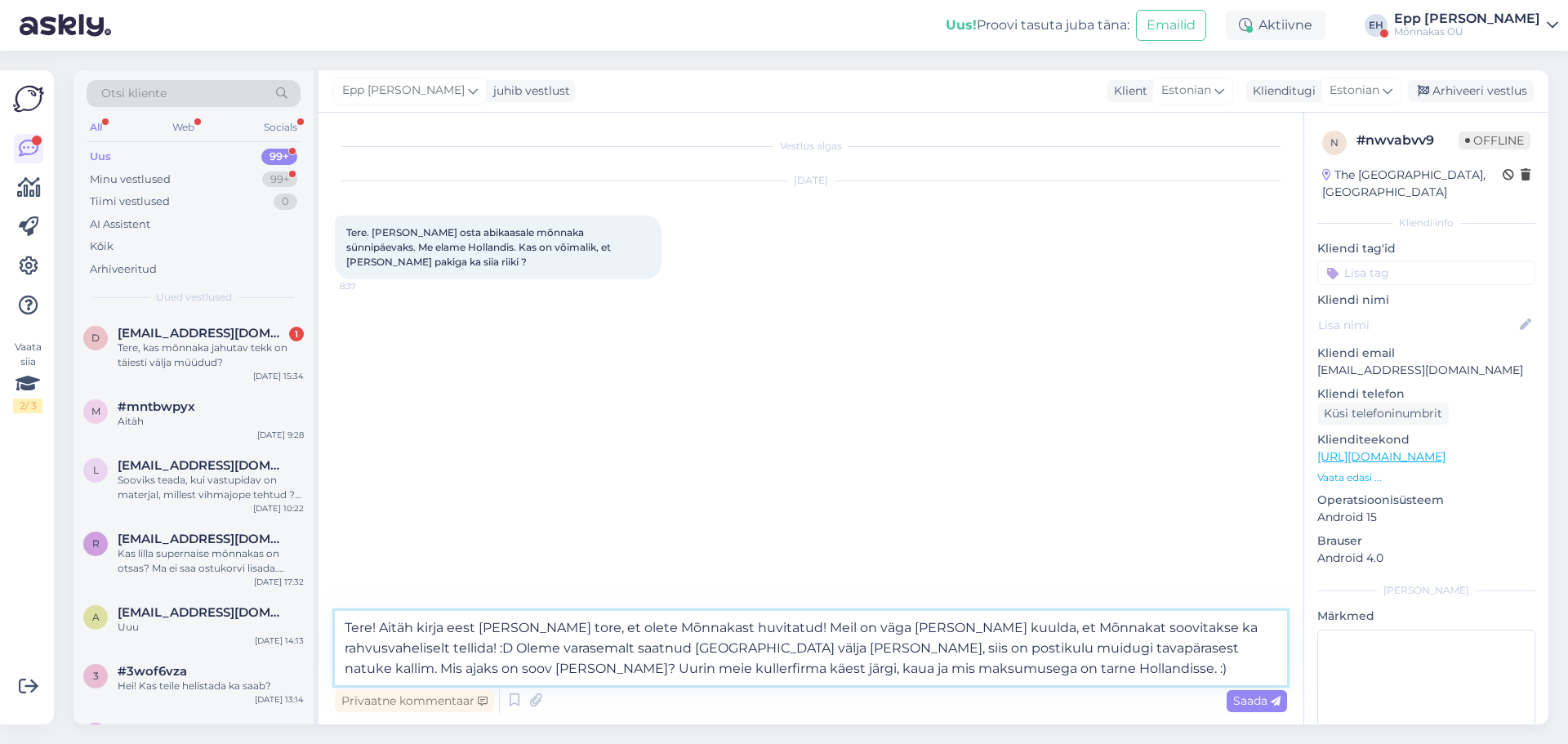
type textarea "Tere! Aitäh kirja eest [PERSON_NAME] tore, et olete Mõnnakast huvitatud! Meil o…"
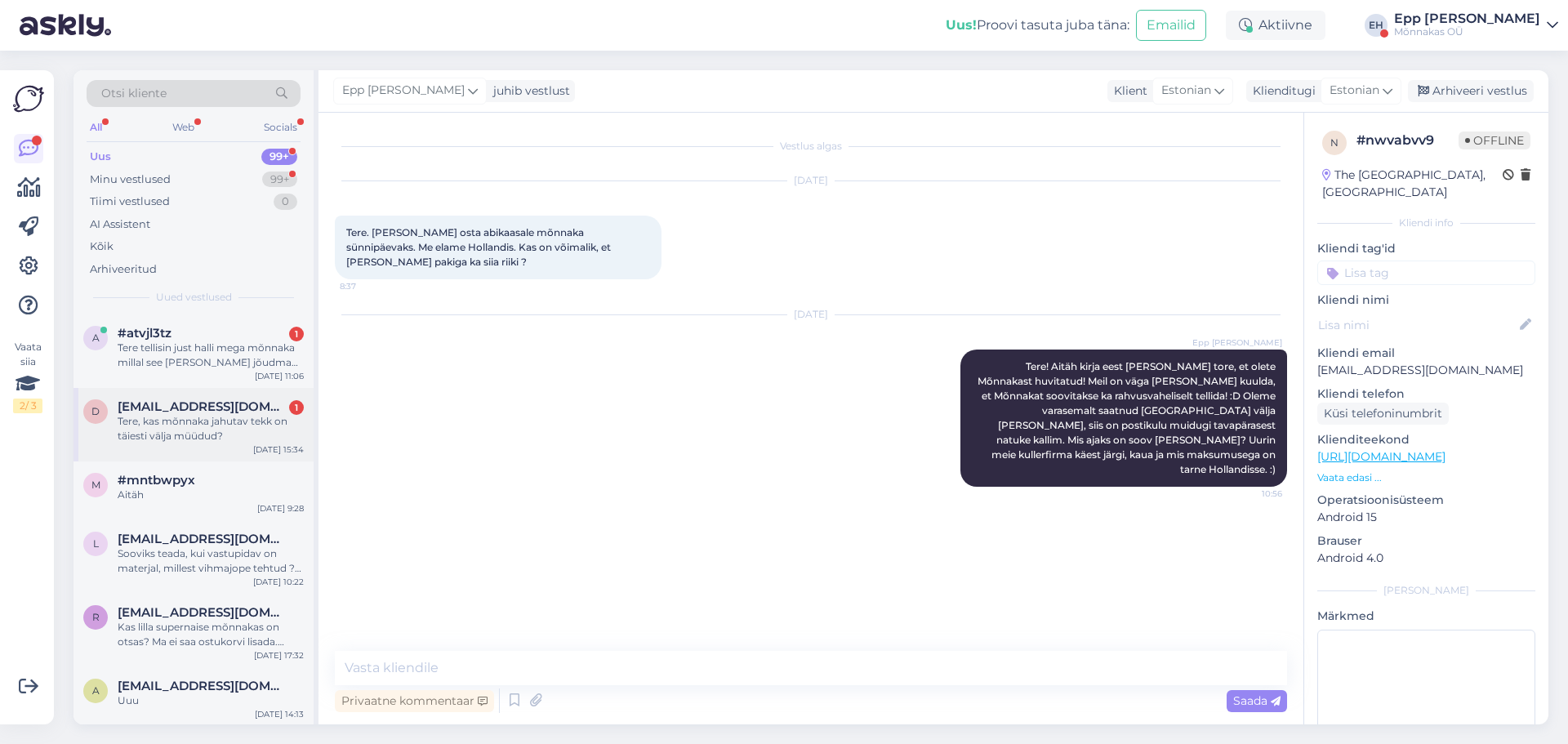
click at [207, 425] on div "Tere, kas mõnnaka jahutav tekk on täiesti välja müüdud?" at bounding box center [211, 429] width 186 height 30
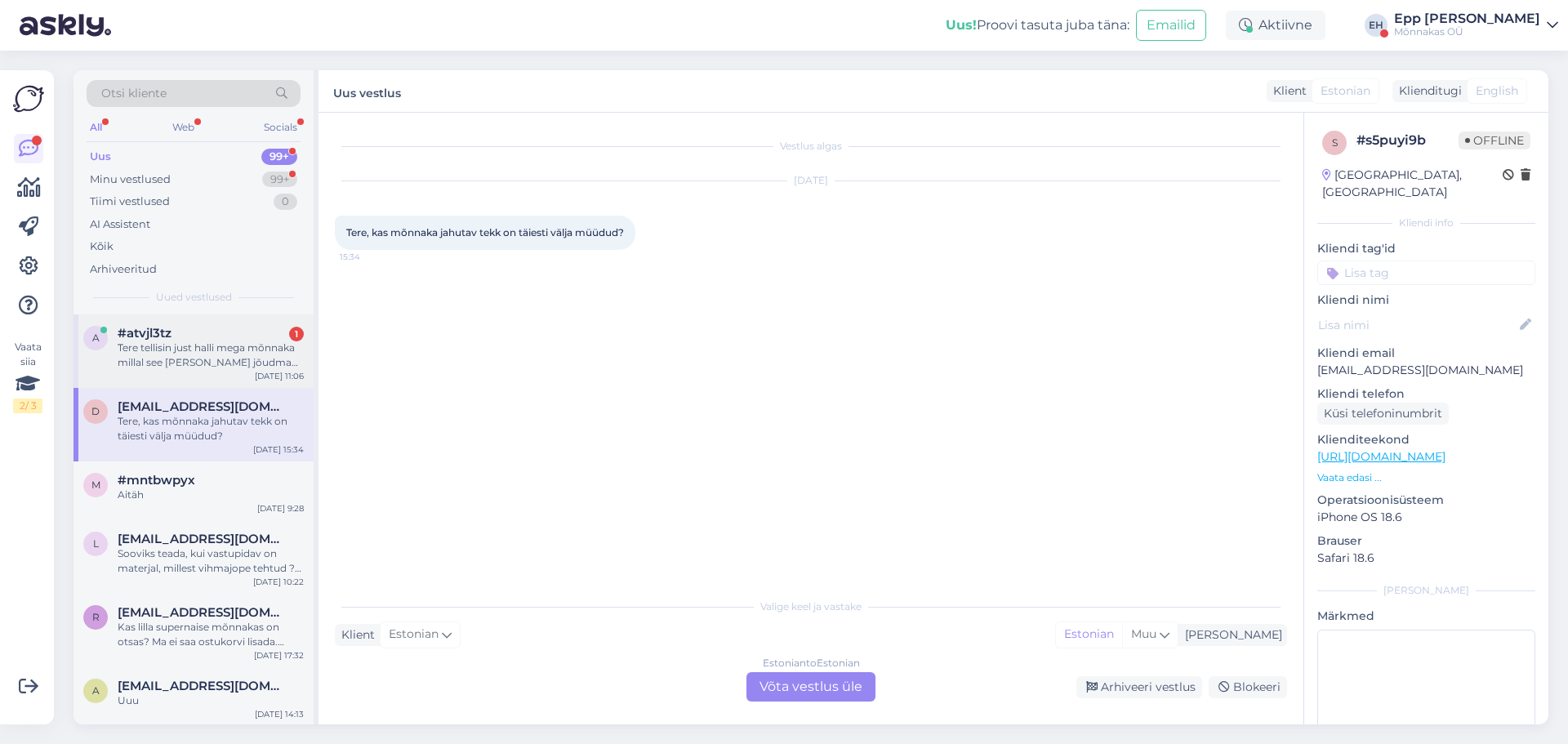
click at [263, 360] on div "Tere tellisin just halli mega mõnnaka millal see [PERSON_NAME] jõudma peaks [PE…" at bounding box center [211, 355] width 186 height 30
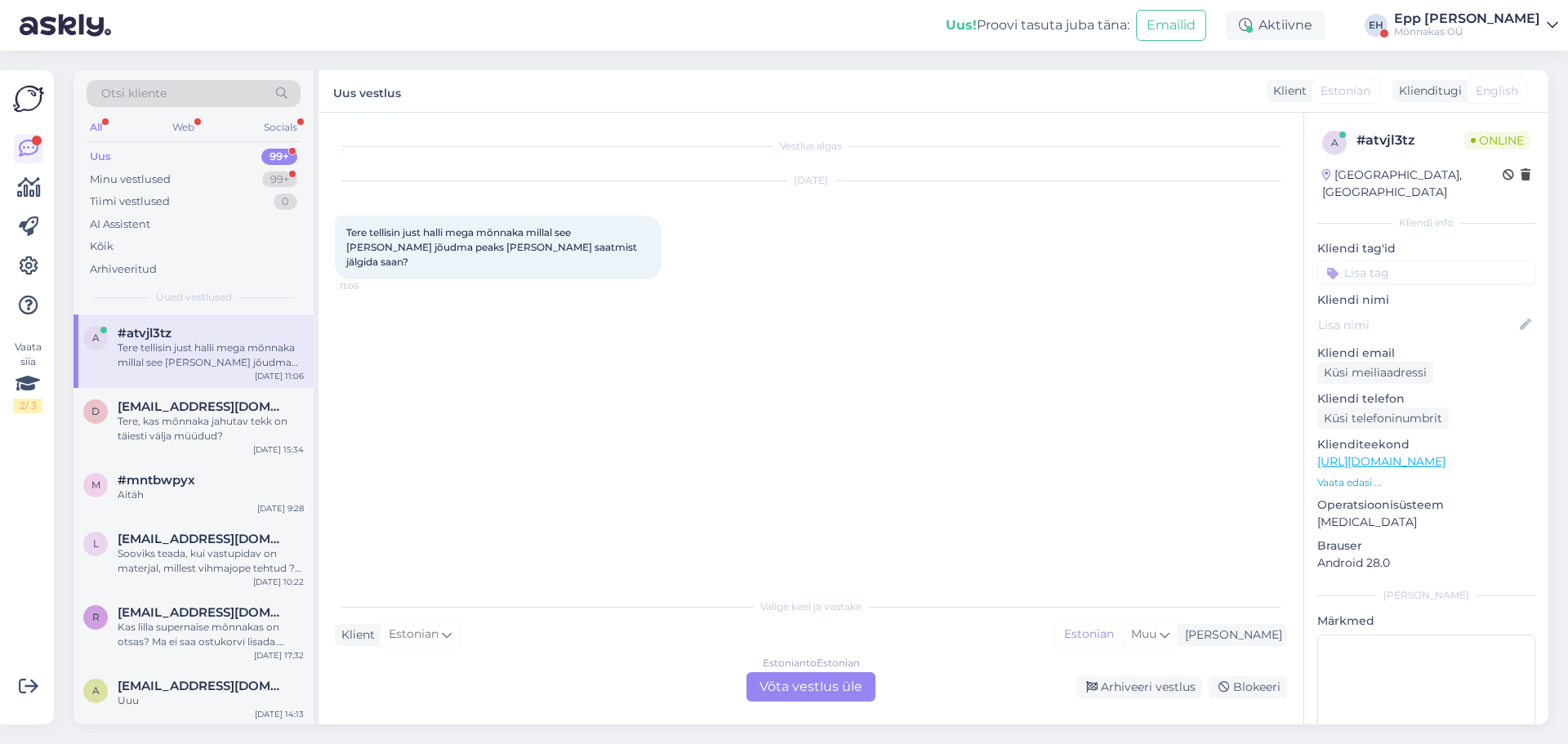
click at [848, 690] on div "Estonian to Estonian Võta vestlus üle" at bounding box center [811, 687] width 129 height 30
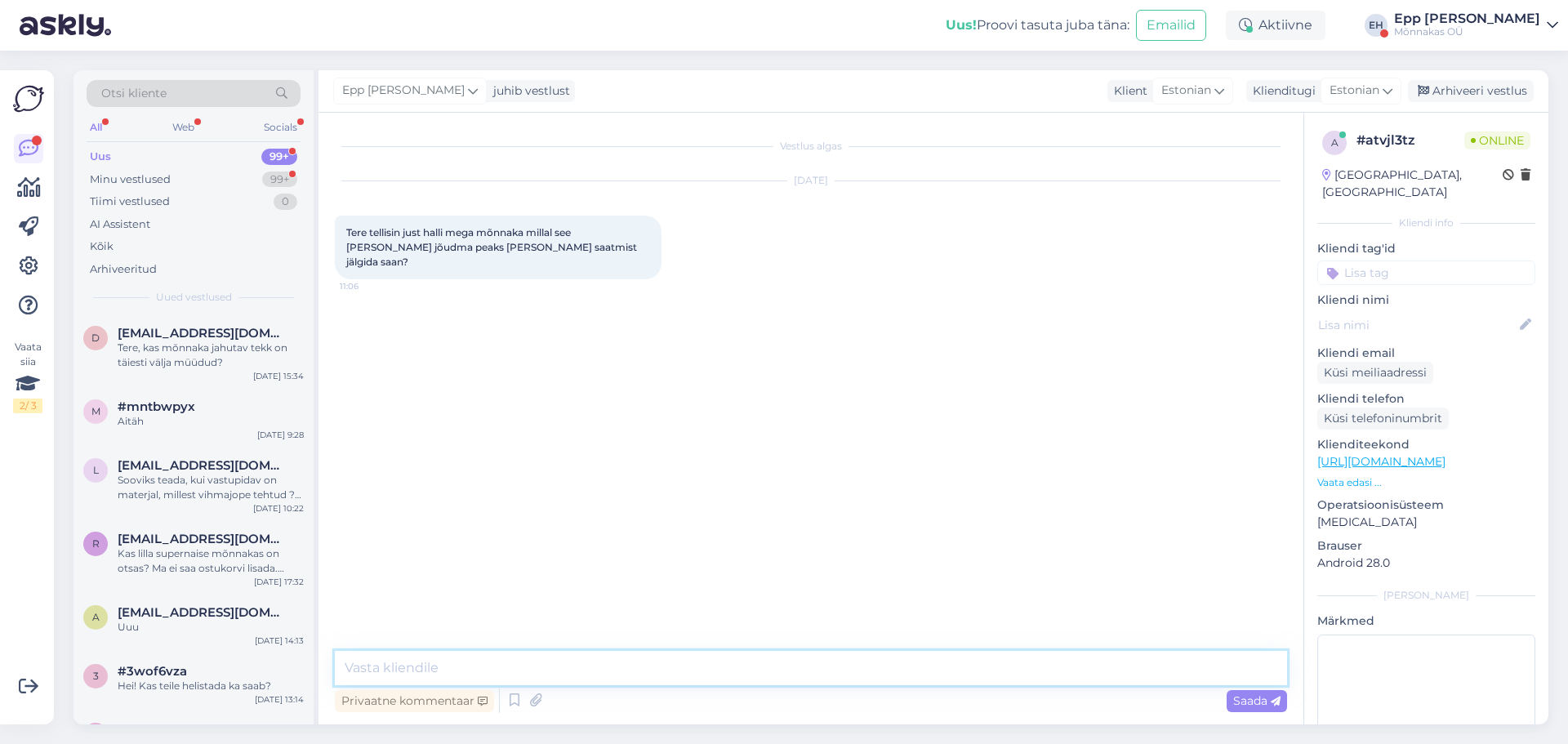
click at [577, 662] on textarea at bounding box center [811, 668] width 953 height 34
type textarea "Tere!"
click at [397, 665] on textarea at bounding box center [811, 668] width 953 height 34
type textarea "[PERSON_NAME] läheb hiljemalt kolmapäeval [PERSON_NAME] on reedeks automaadis. …"
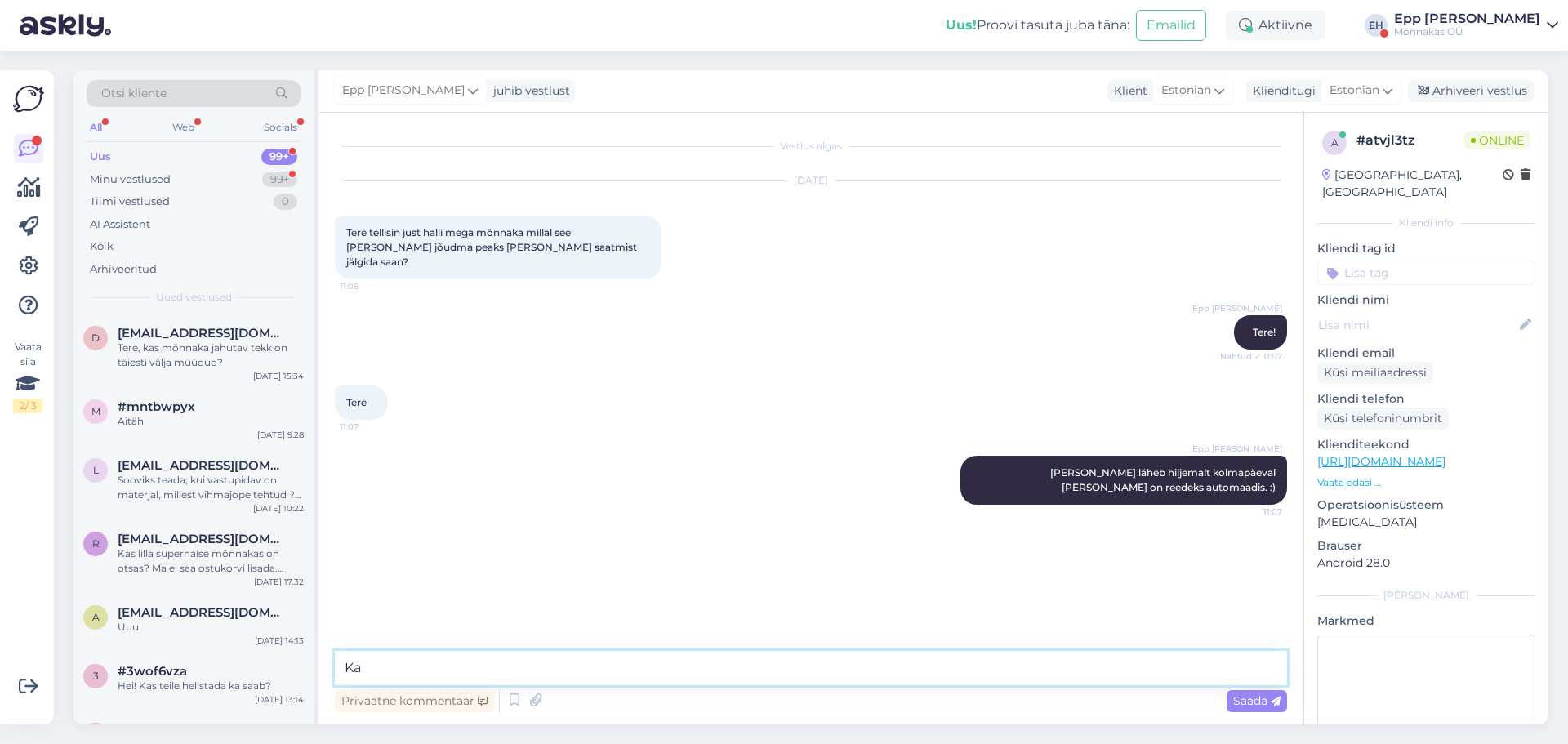
type textarea "K"
type textarea "Teile peaks jälgimiskood tulema, kui tellimus on komplekteerimisel."
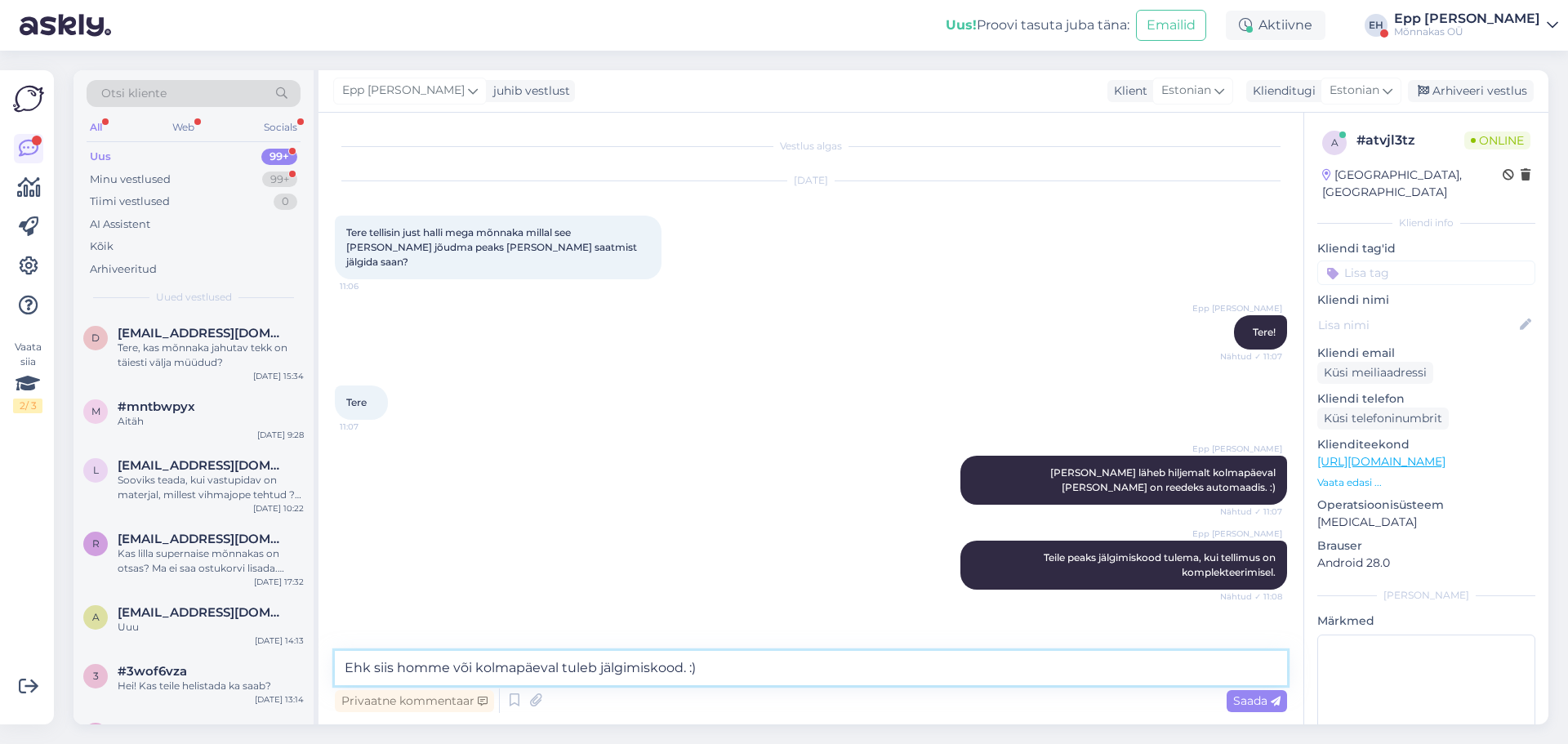
type textarea "Ehk siis homme või kolmapäeval tuleb jälgimiskood. :)"
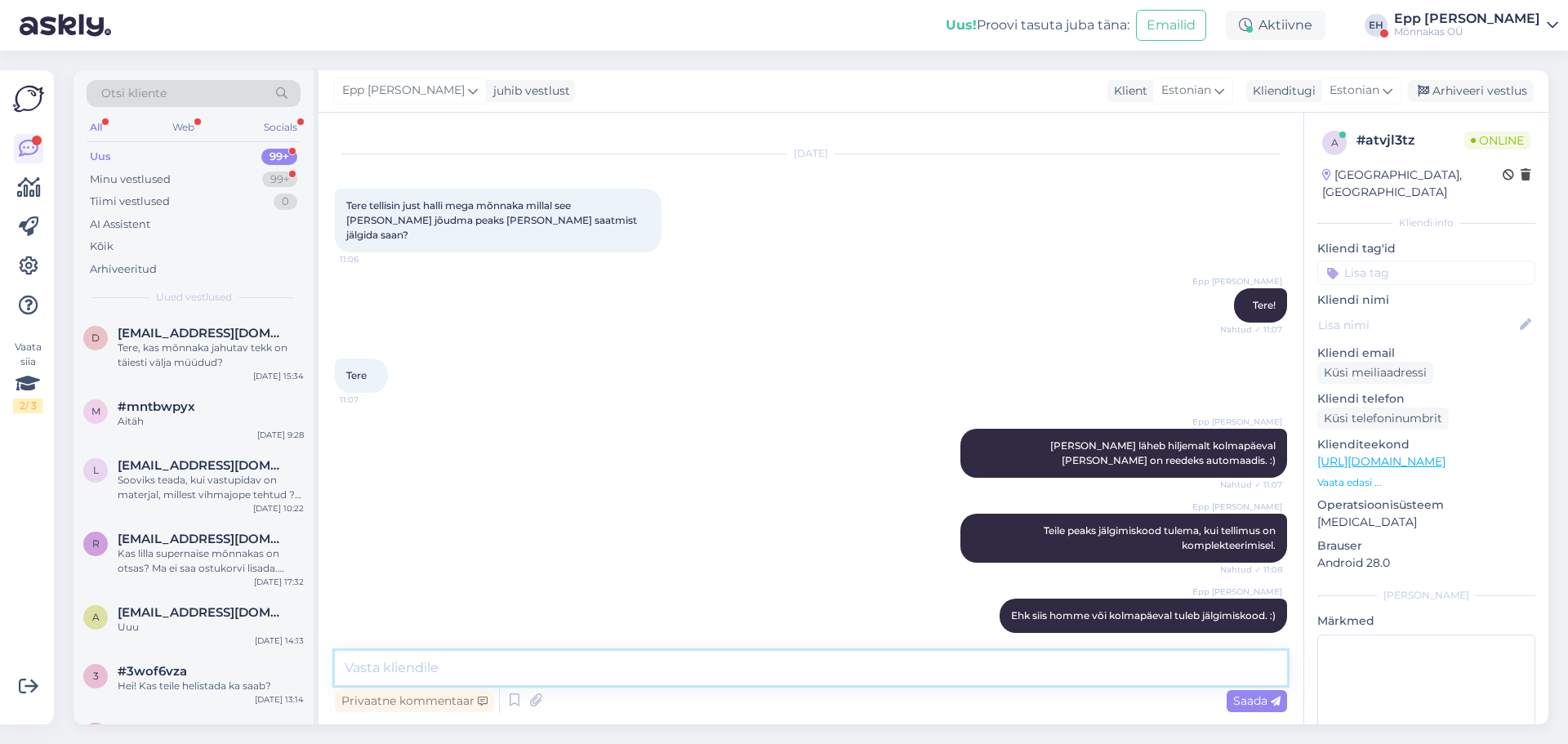
scroll to position [97, 0]
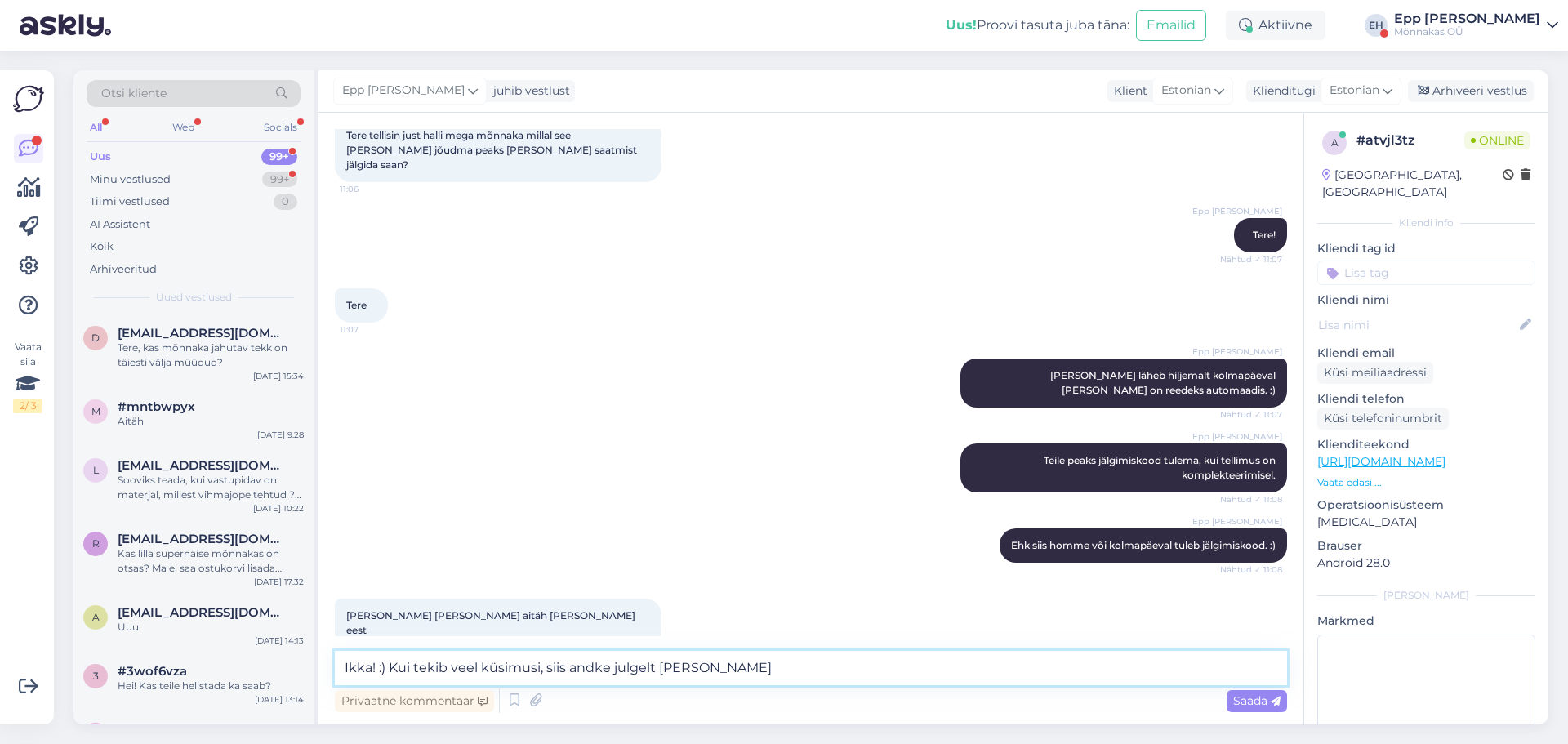
type textarea "Ikka! :) Kui tekib veel küsimusi, siis andke julgelt [PERSON_NAME]!"
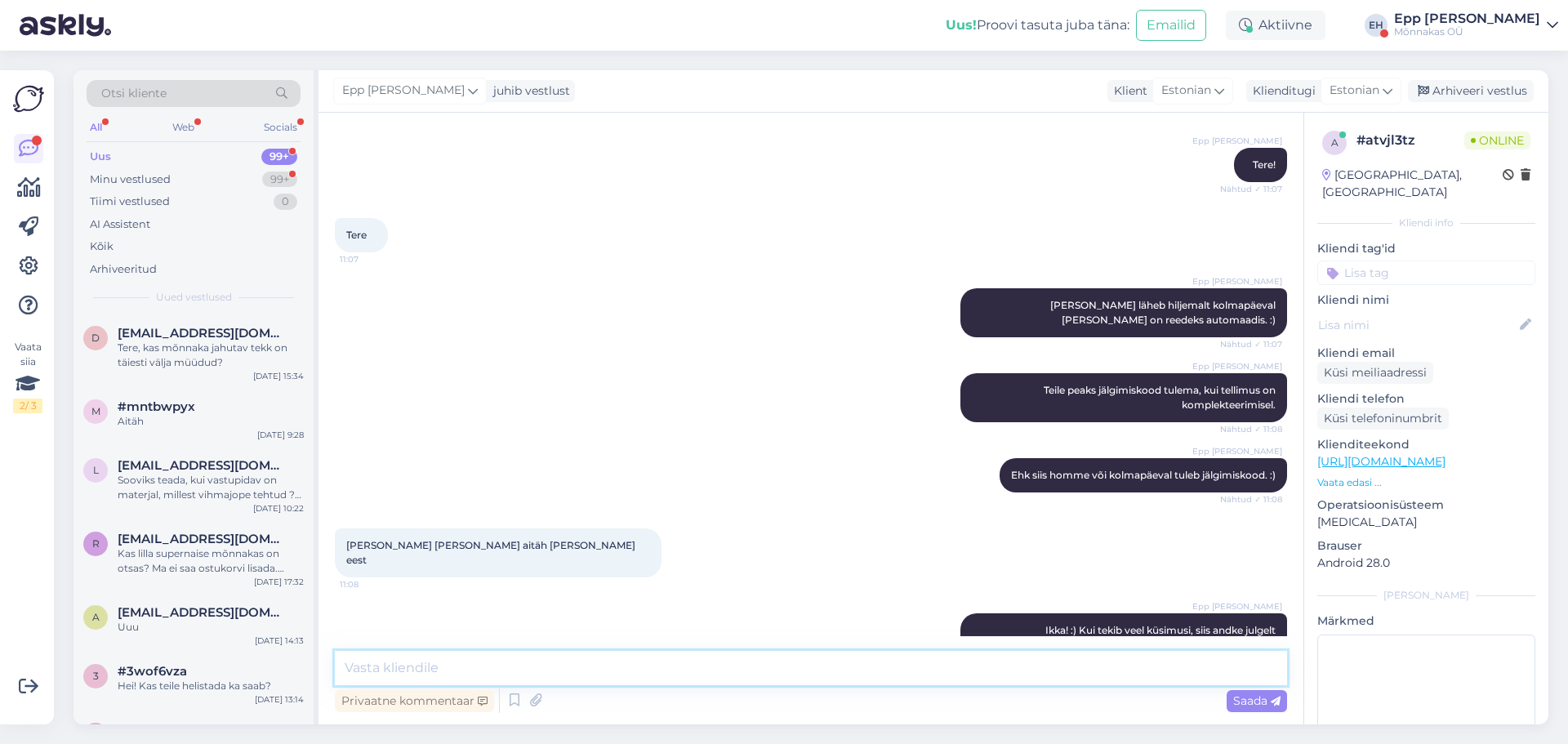
scroll to position [238, 0]
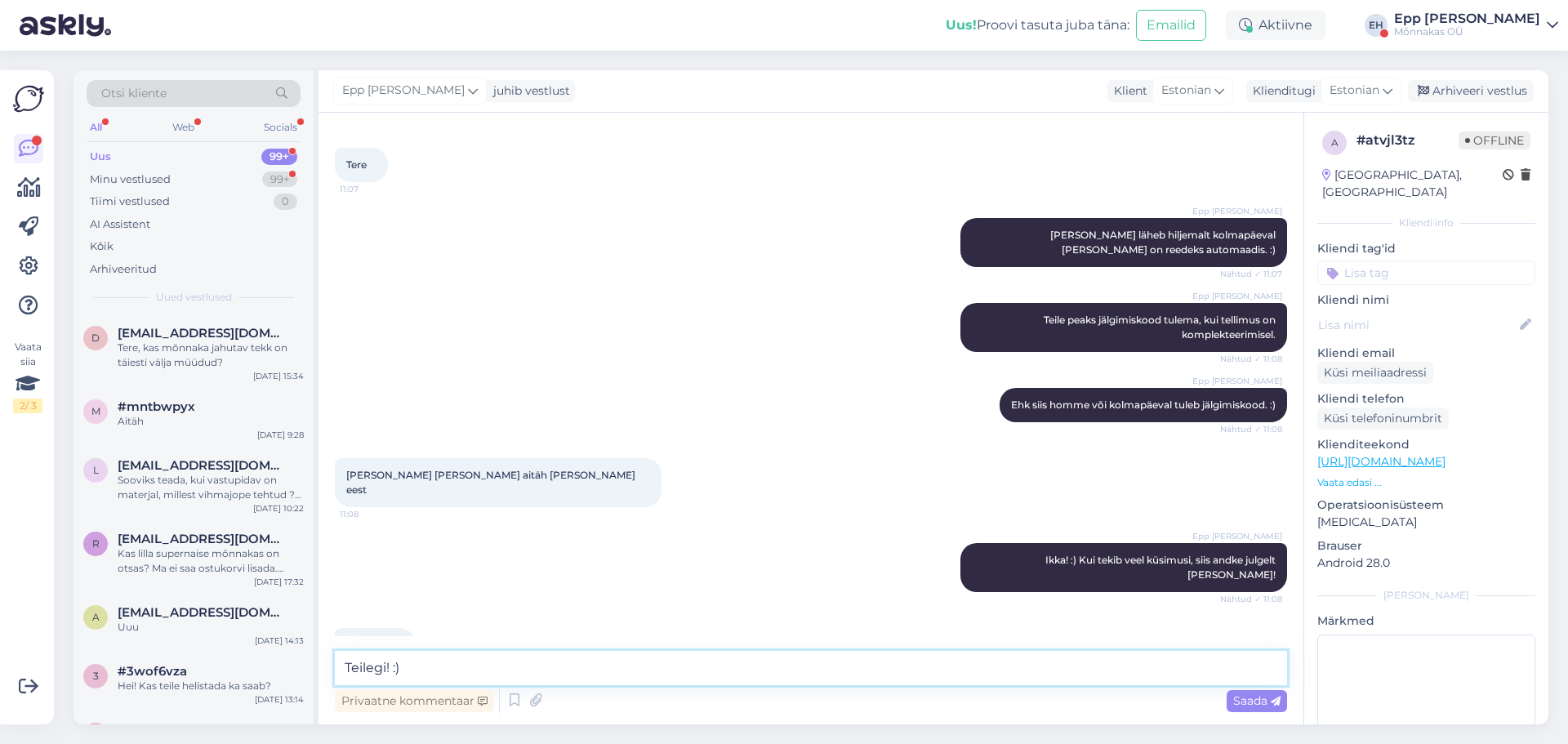
type textarea "Teilegi! :)"
